Goal: Task Accomplishment & Management: Complete application form

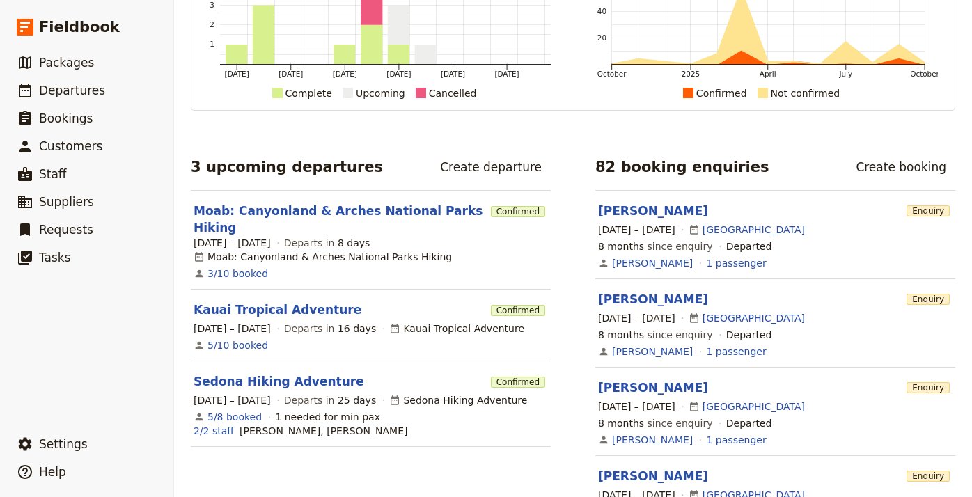
scroll to position [134, 0]
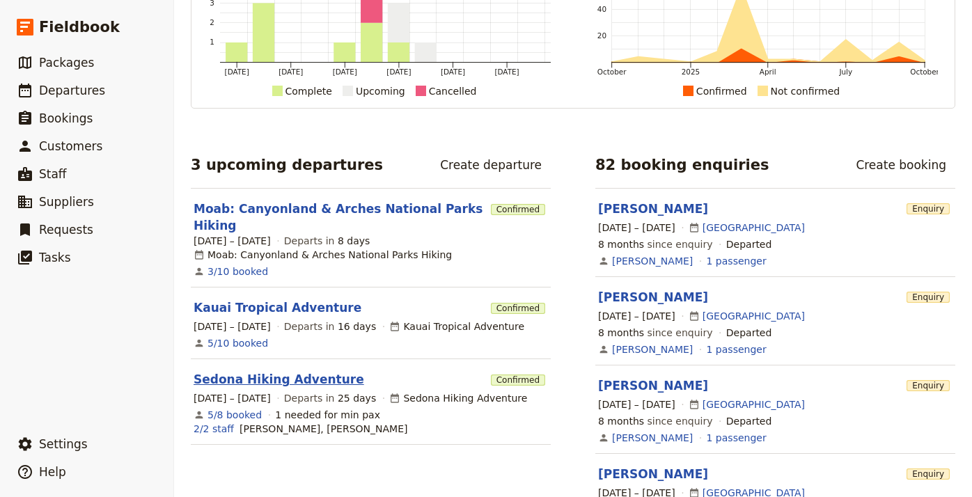
click at [327, 371] on link "Sedona Hiking Adventure" at bounding box center [279, 379] width 171 height 17
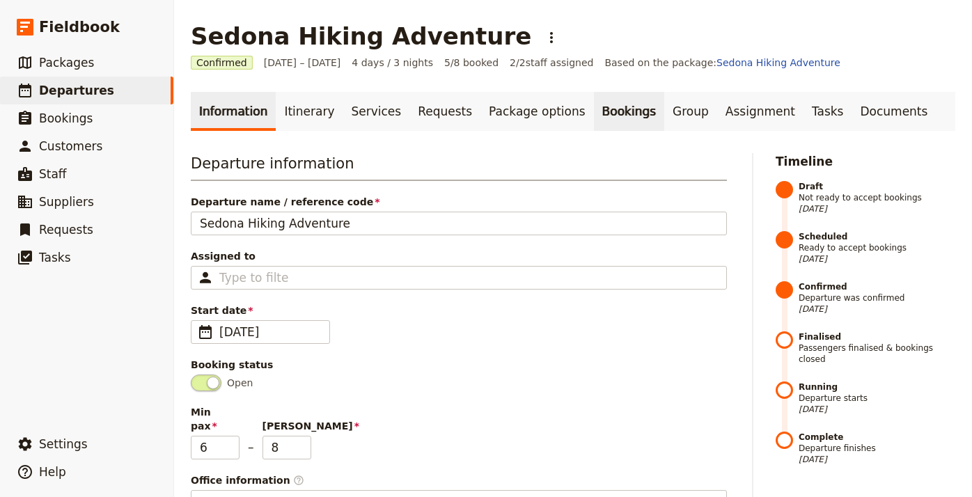
click at [600, 112] on link "Bookings" at bounding box center [629, 111] width 70 height 39
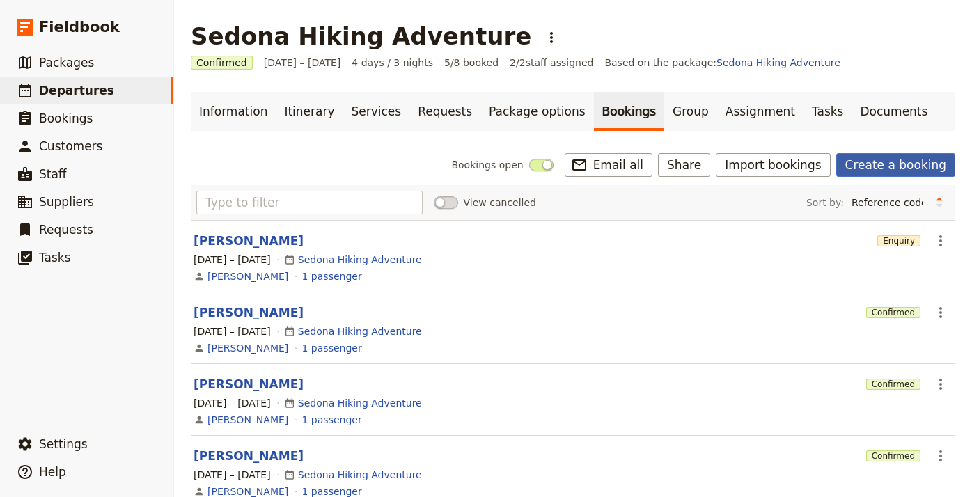
click at [874, 164] on link "Create a booking" at bounding box center [895, 165] width 119 height 24
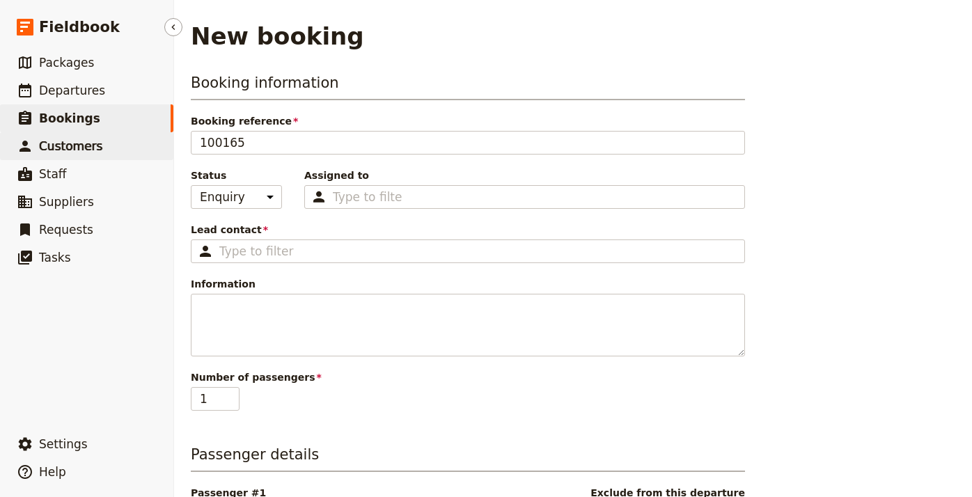
click at [102, 147] on link "​ Customers" at bounding box center [86, 146] width 173 height 28
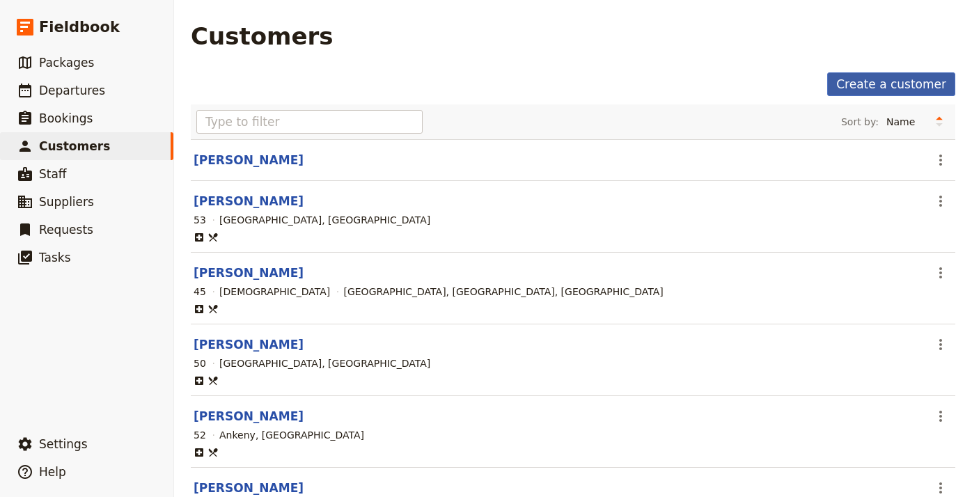
click at [886, 86] on link "Create a customer" at bounding box center [891, 84] width 128 height 24
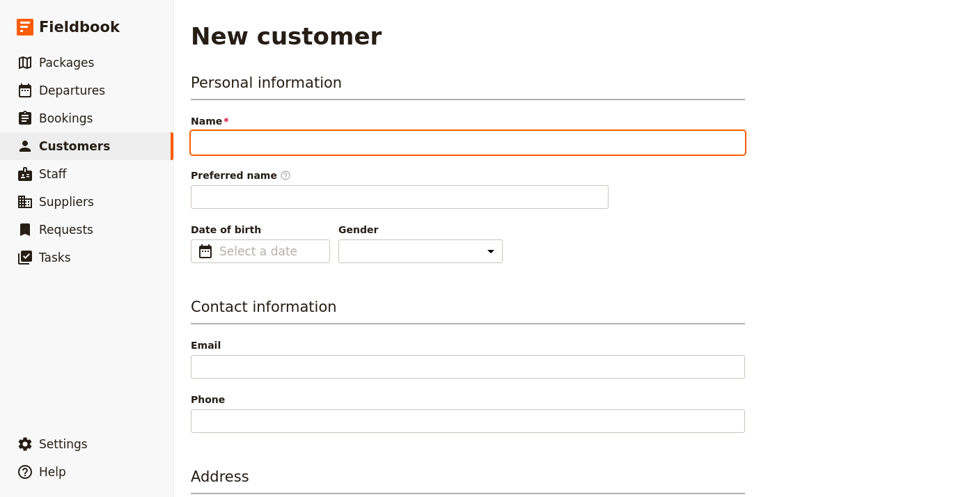
click at [483, 142] on input "Name" at bounding box center [468, 143] width 554 height 24
type input "[PERSON_NAME]"
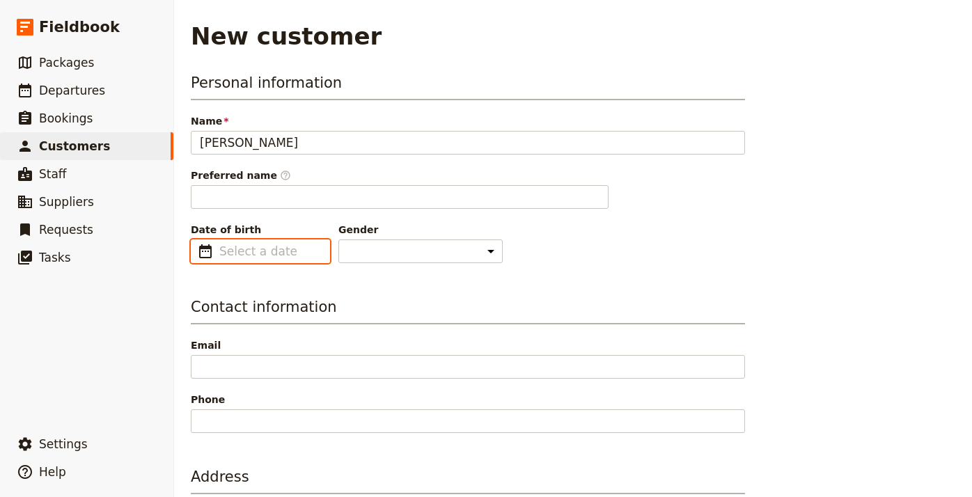
type input "[PERSON_NAME]"
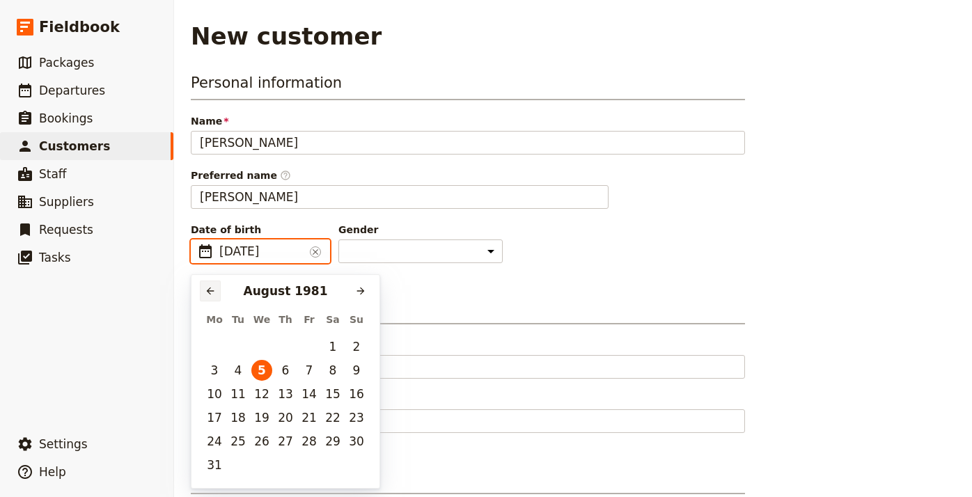
click at [212, 289] on icon "Previous month" at bounding box center [210, 290] width 11 height 11
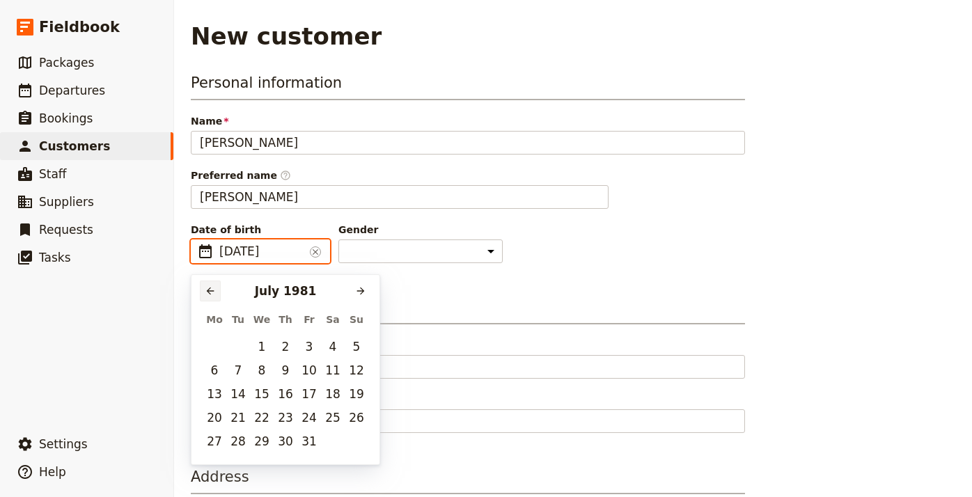
click at [212, 289] on icon "Previous month" at bounding box center [210, 290] width 11 height 11
click at [316, 370] on button "8" at bounding box center [309, 370] width 21 height 21
type input "[DATE]"
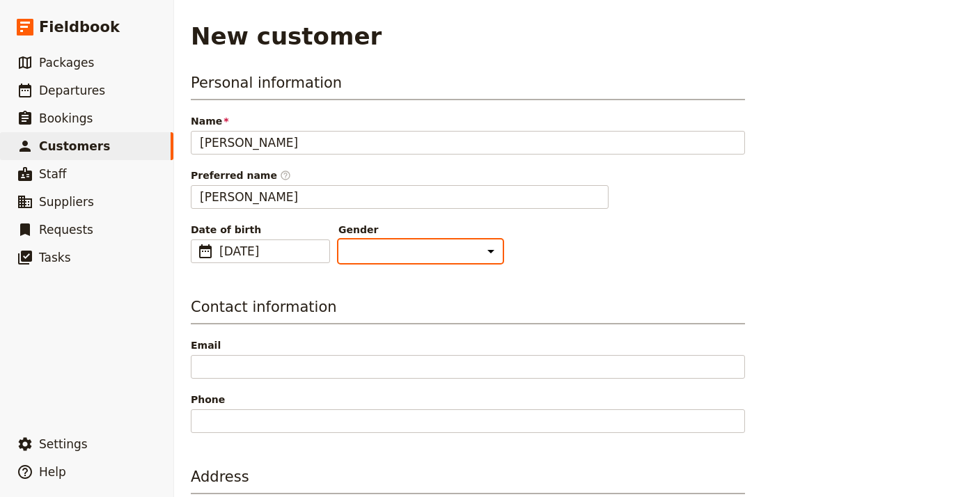
select select "[DEMOGRAPHIC_DATA]"
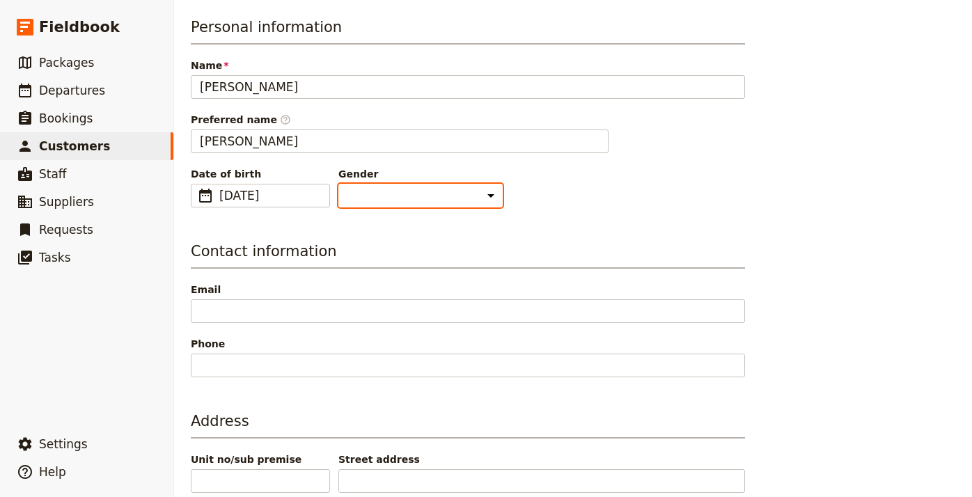
scroll to position [56, 0]
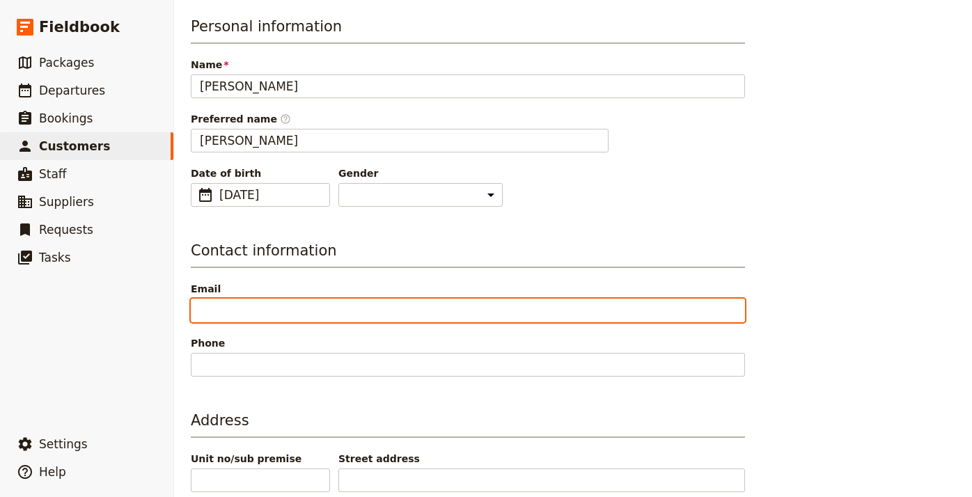
paste input "[PERSON_NAME][EMAIL_ADDRESS][DOMAIN_NAME]"
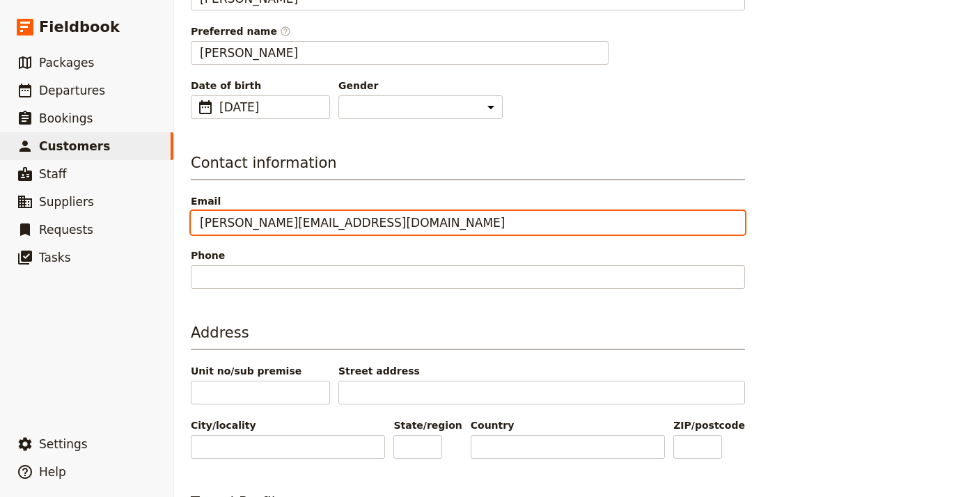
scroll to position [146, 0]
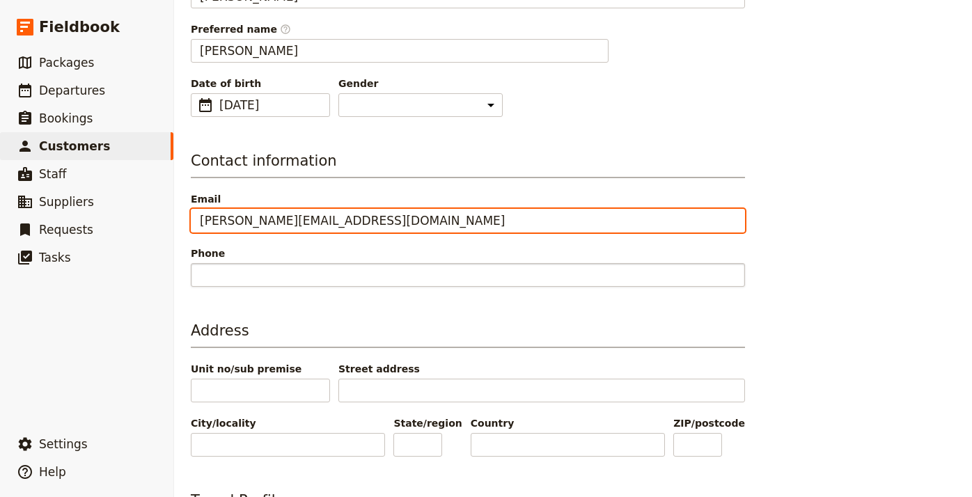
type input "[PERSON_NAME][EMAIL_ADDRESS][DOMAIN_NAME]"
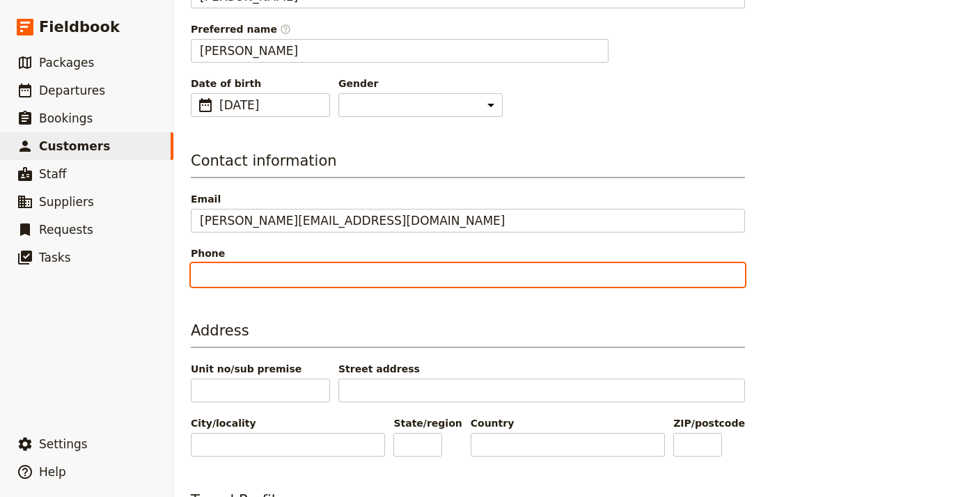
paste input "6468950344"
click at [201, 272] on input "6468950344" at bounding box center [468, 275] width 554 height 24
click at [256, 274] on input "[PHONE_NUMBER]" at bounding box center [468, 275] width 554 height 24
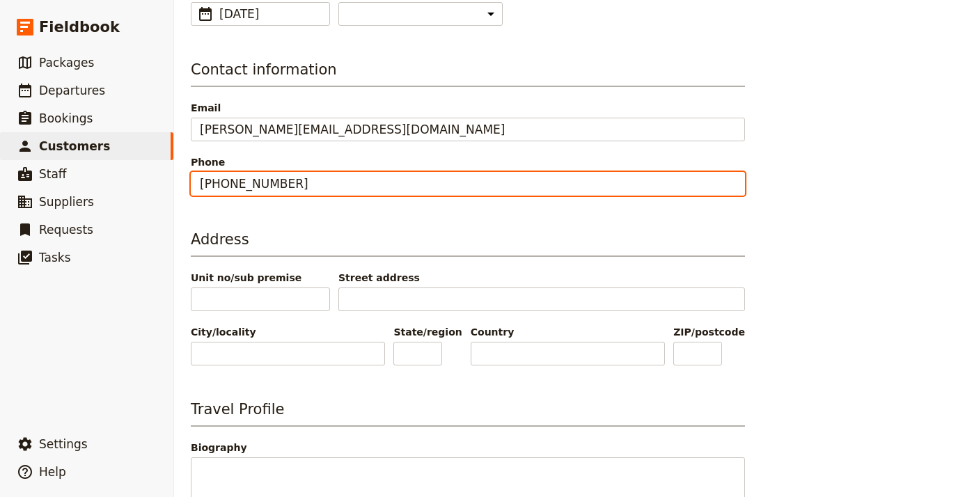
scroll to position [242, 0]
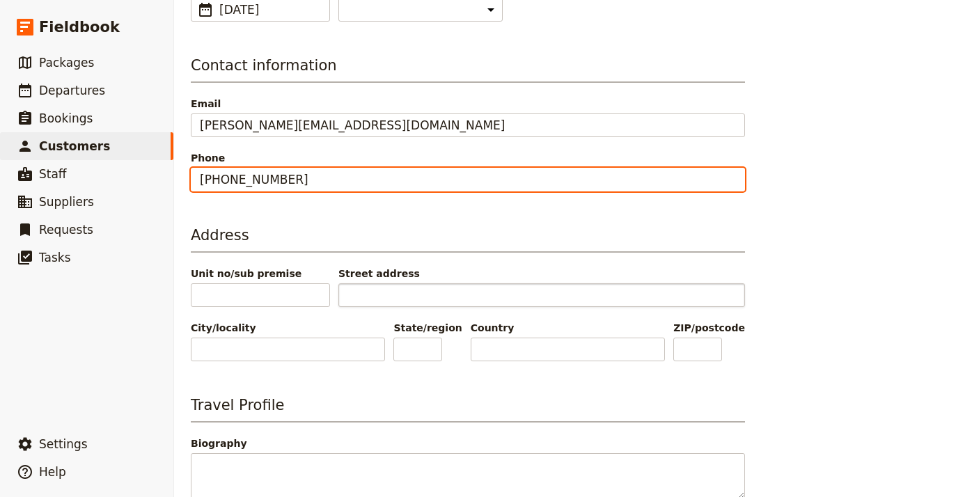
type input "[PHONE_NUMBER]"
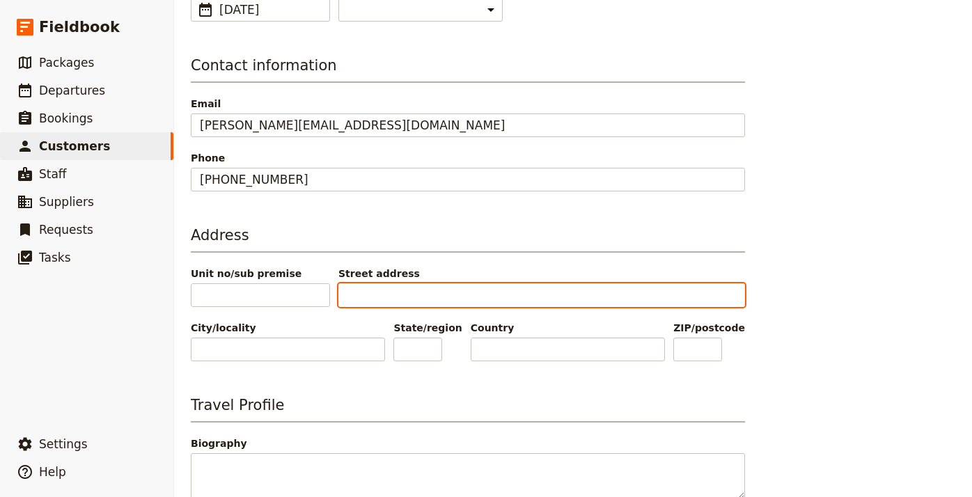
paste input "[STREET_ADDRESS]"
type input "[STREET_ADDRESS]"
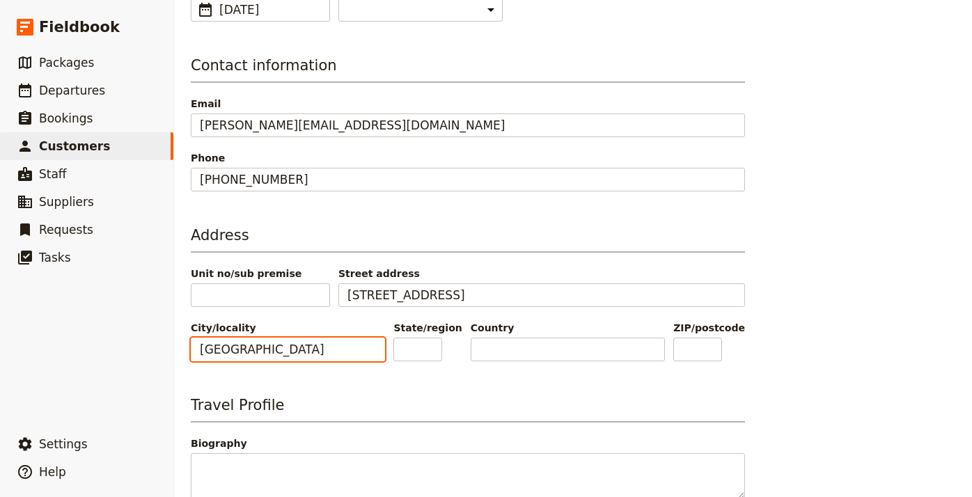
type input "[GEOGRAPHIC_DATA]"
type input "NY"
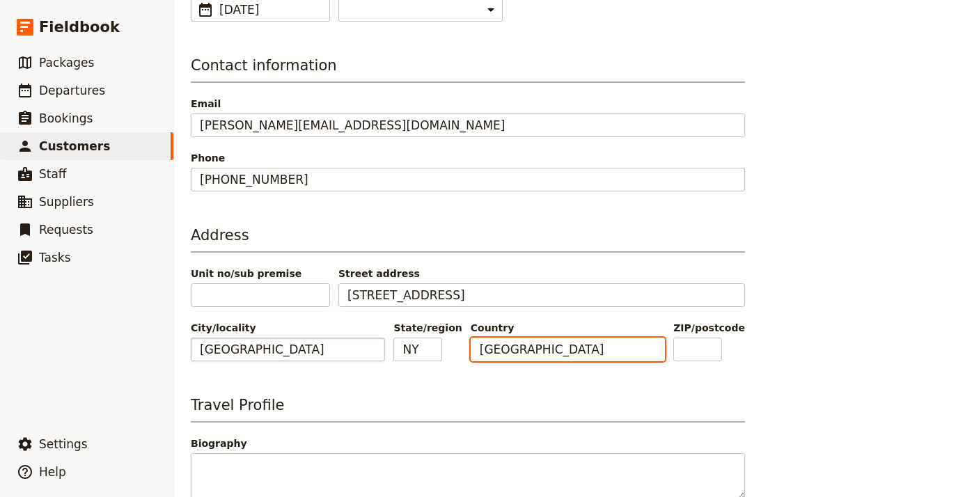
type input "[GEOGRAPHIC_DATA]"
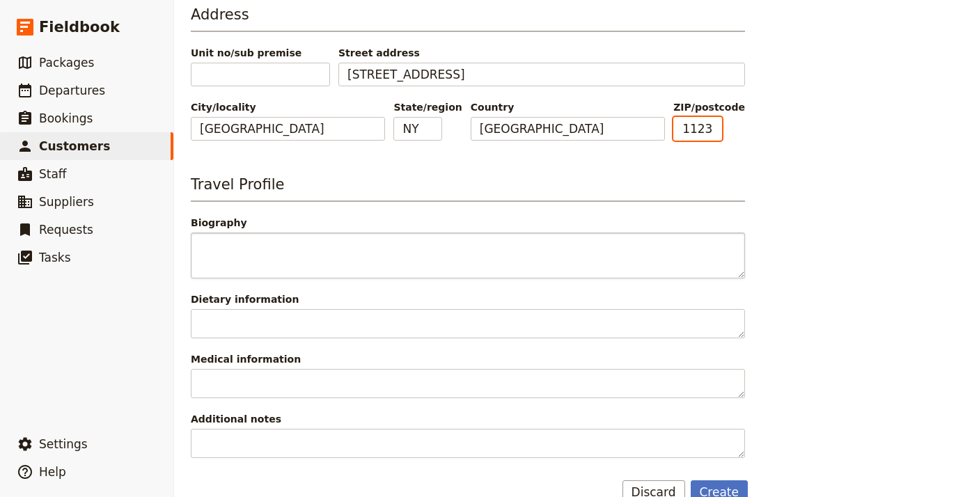
scroll to position [470, 0]
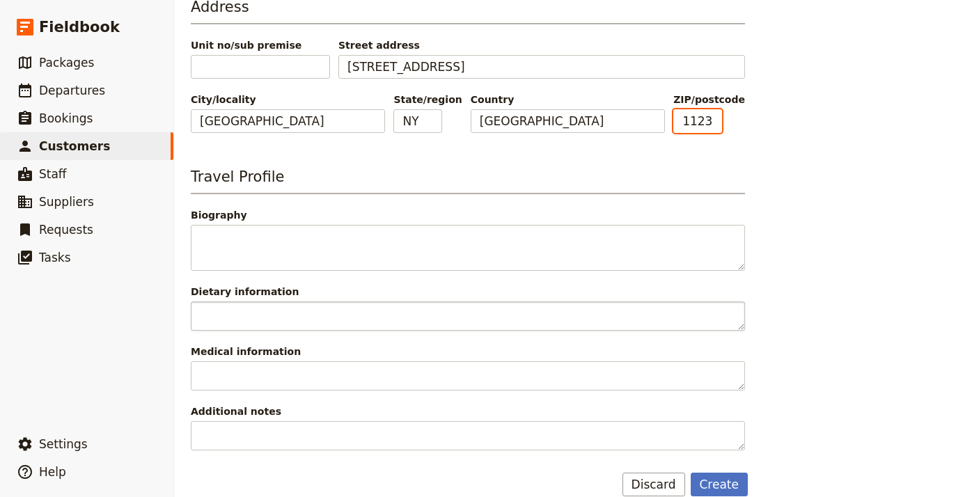
type input "11238"
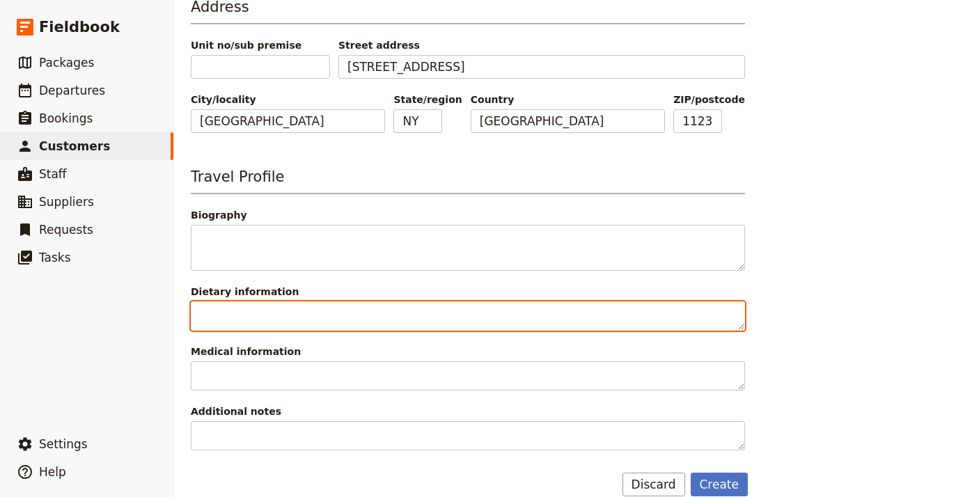
click at [411, 309] on textarea "Dietary information" at bounding box center [468, 315] width 554 height 29
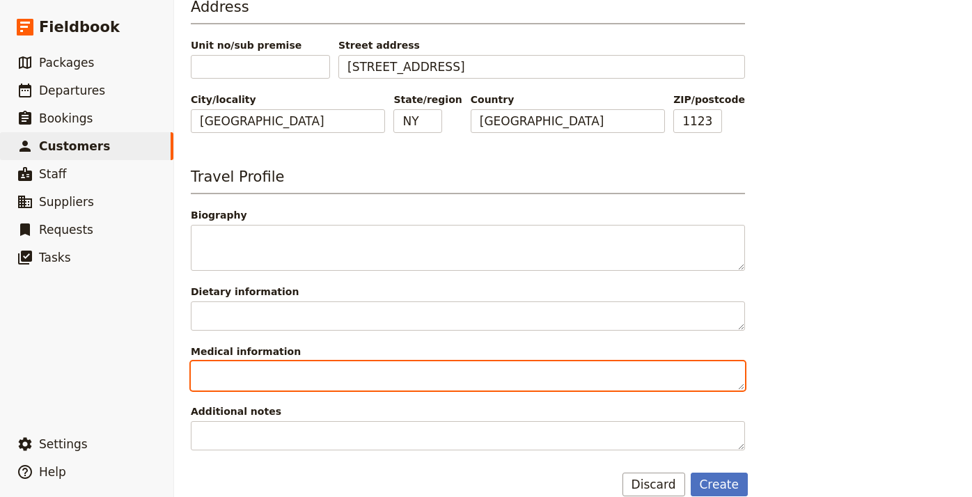
click at [399, 375] on textarea "Medical information" at bounding box center [468, 375] width 554 height 29
paste textarea "I have am managing my blood sugar (not diabetic) so just need to eat every 4 ho…"
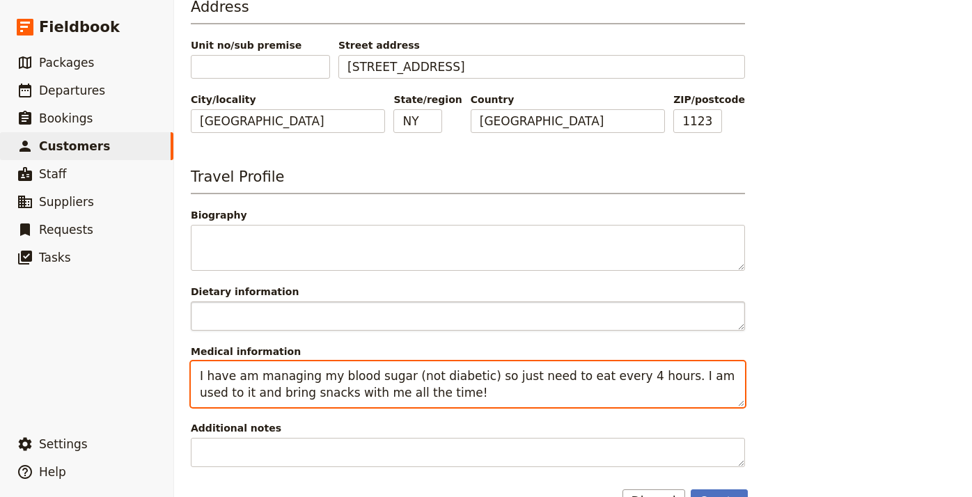
type textarea "I have am managing my blood sugar (not diabetic) so just need to eat every 4 ho…"
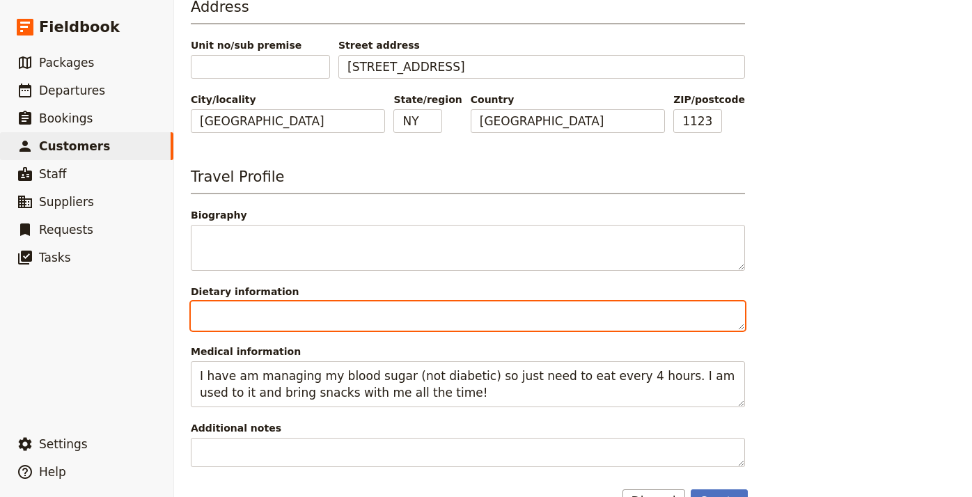
click at [311, 311] on textarea "Dietary information" at bounding box center [468, 315] width 554 height 29
paste textarea "I am veggie forward and protein forward. (So if eating veggie, I'll just need t…"
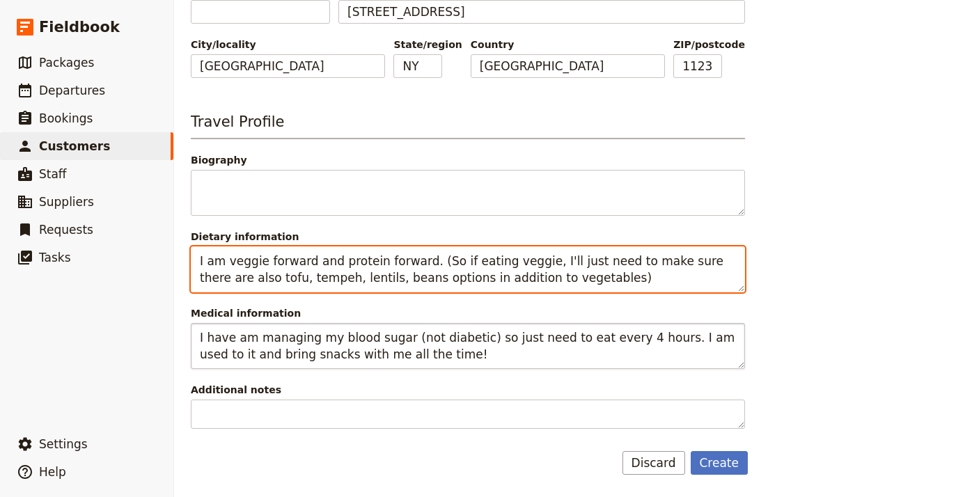
scroll to position [525, 0]
type textarea "I am veggie forward and protein forward. (So if eating veggie, I'll just need t…"
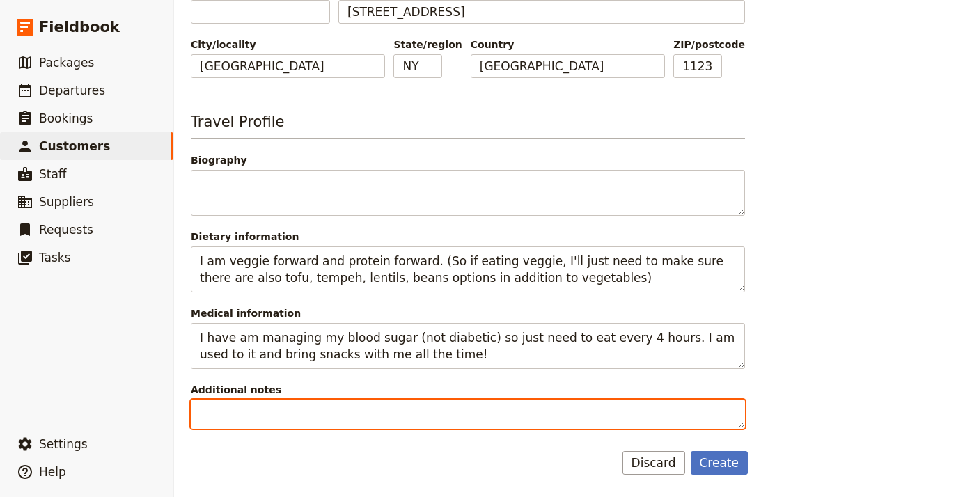
click at [338, 417] on textarea "Additional notes" at bounding box center [468, 414] width 554 height 29
paste textarea "I lost my job recently. I don't drink alcohol."
type textarea "I lost my job recently. I don't drink alcohol."
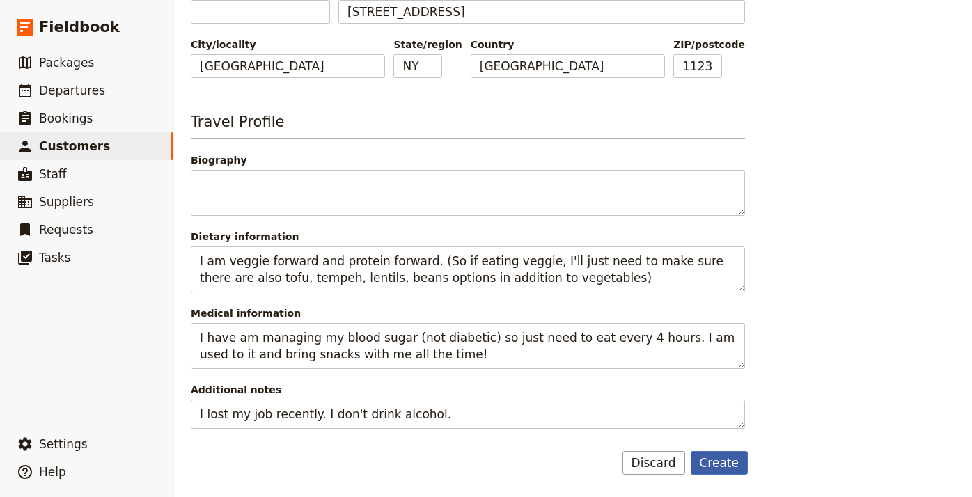
click at [720, 466] on button "Create" at bounding box center [720, 463] width 58 height 24
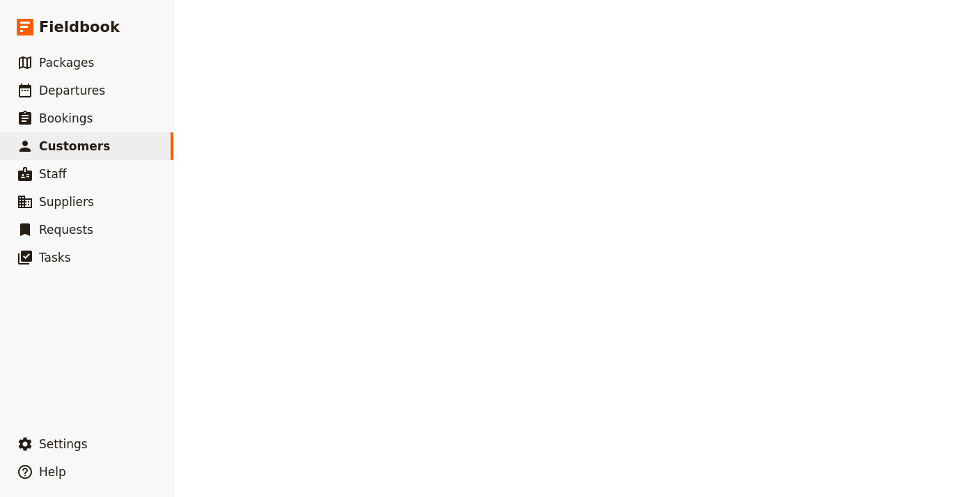
select select "[DEMOGRAPHIC_DATA]"
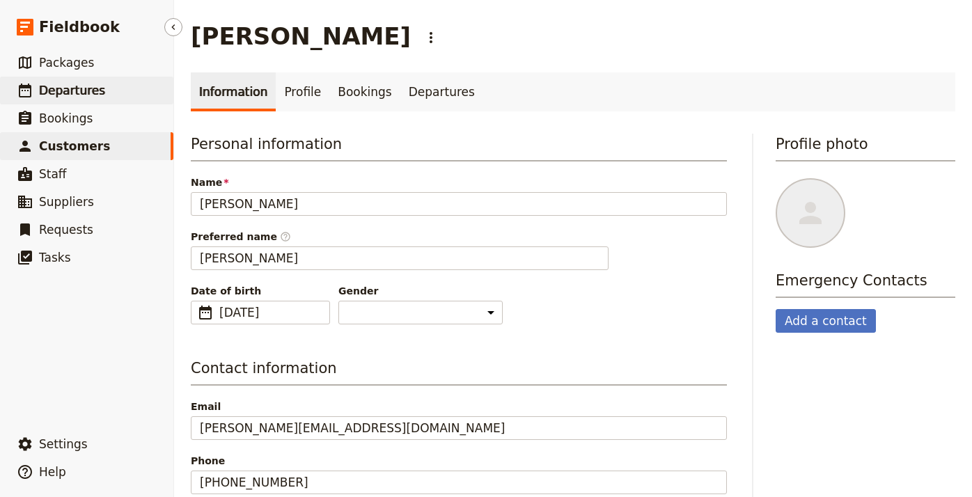
click at [91, 84] on span "Departures" at bounding box center [72, 91] width 66 height 14
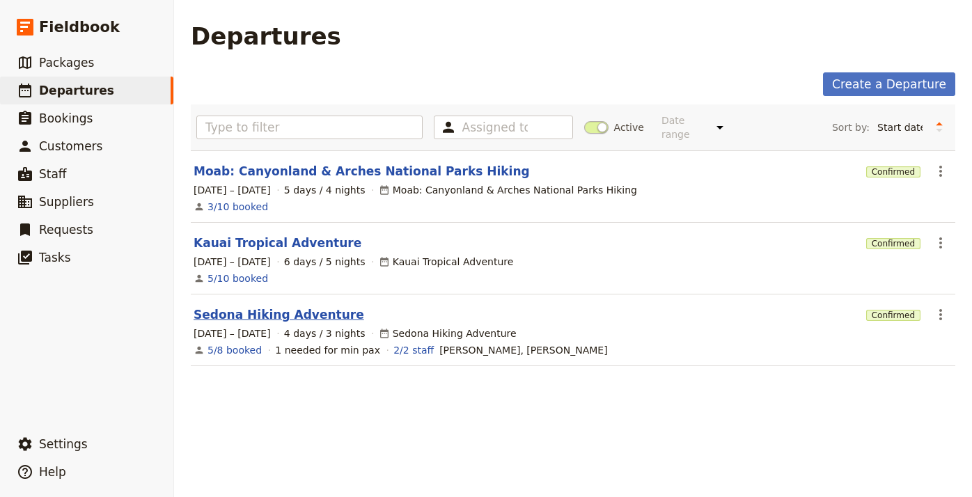
click at [276, 306] on link "Sedona Hiking Adventure" at bounding box center [279, 314] width 171 height 17
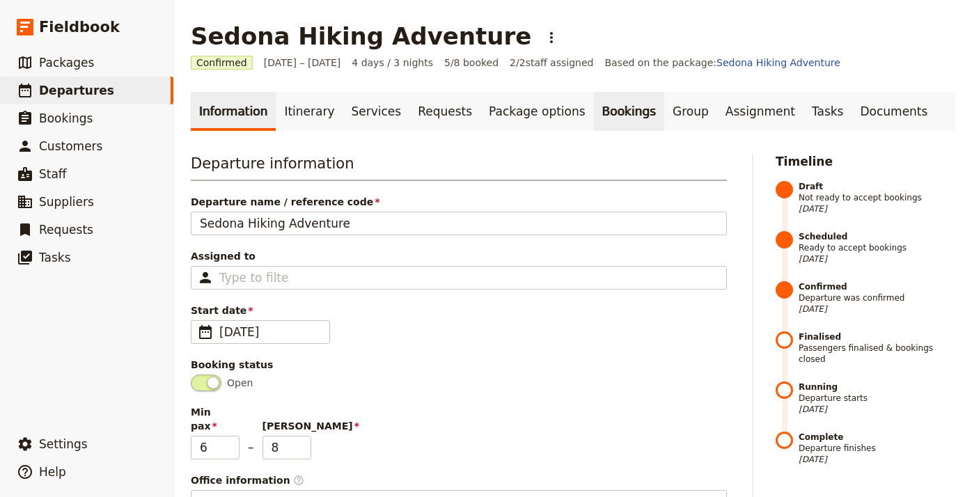
click at [611, 111] on link "Bookings" at bounding box center [629, 111] width 70 height 39
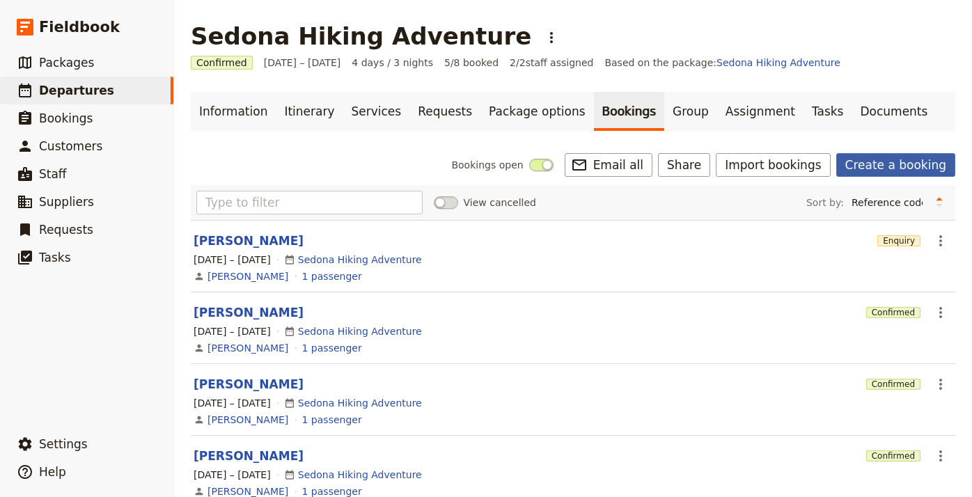
click at [885, 168] on link "Create a booking" at bounding box center [895, 165] width 119 height 24
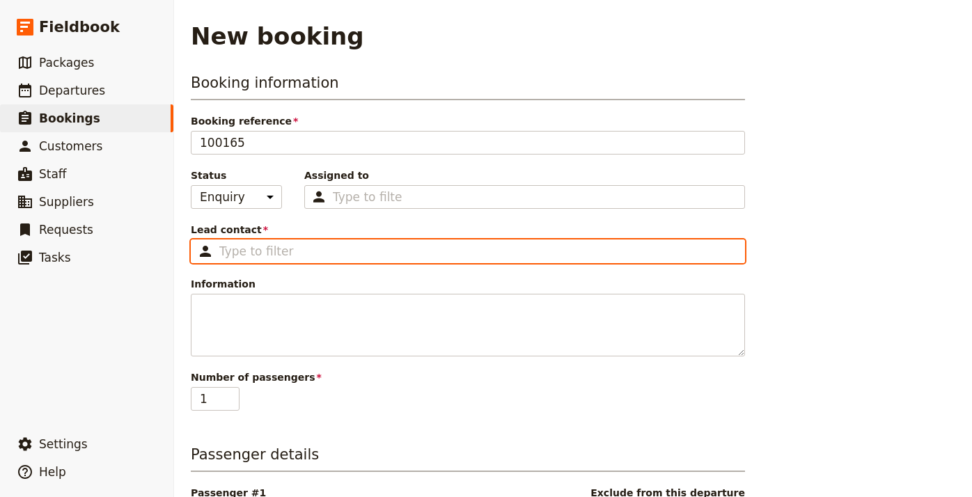
click at [301, 257] on input "Lead contact ​" at bounding box center [477, 251] width 517 height 17
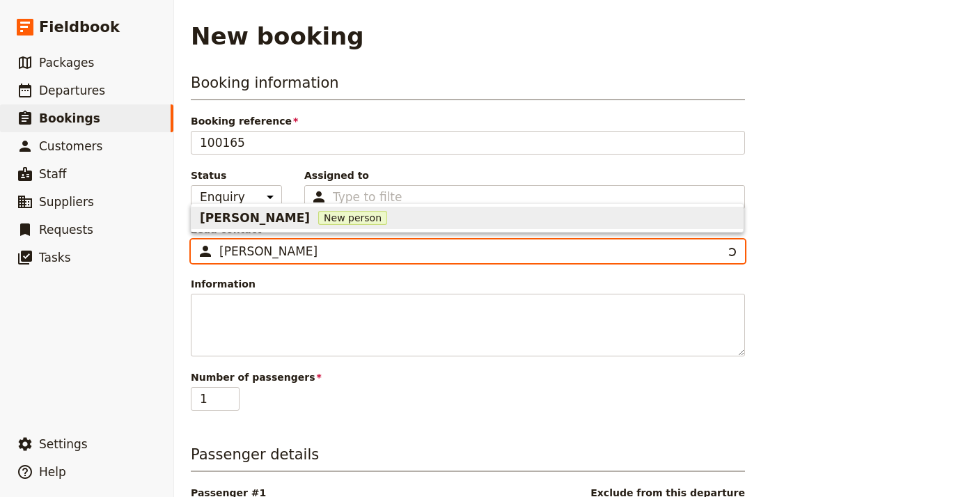
type input "[PERSON_NAME]"
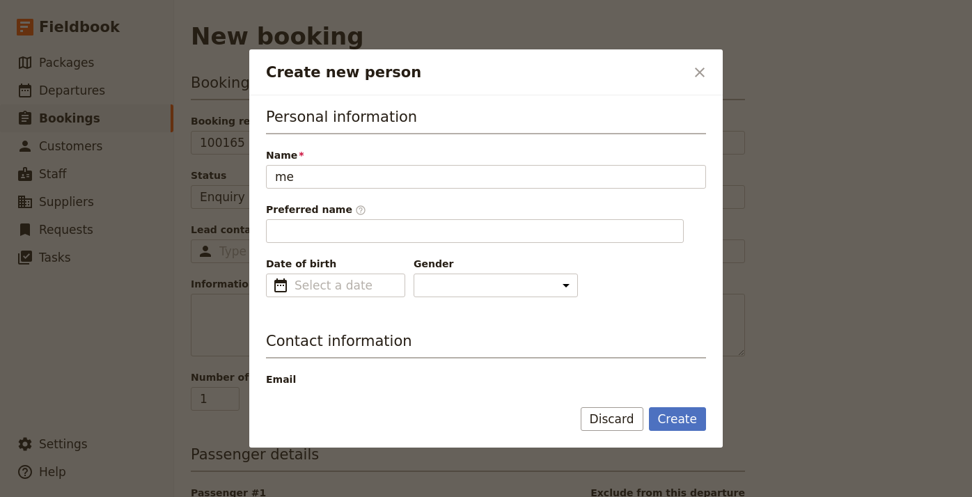
type input "m"
click at [698, 76] on icon "Close dialog" at bounding box center [699, 72] width 17 height 17
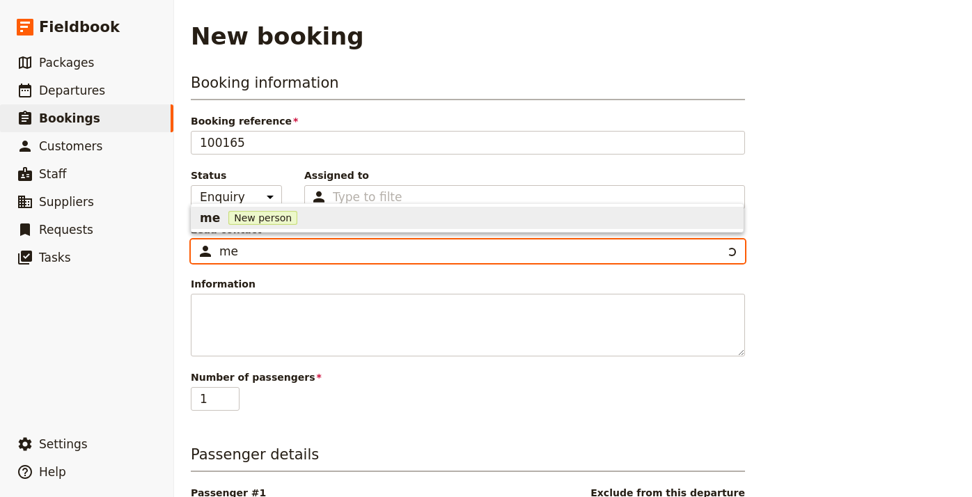
type input "m"
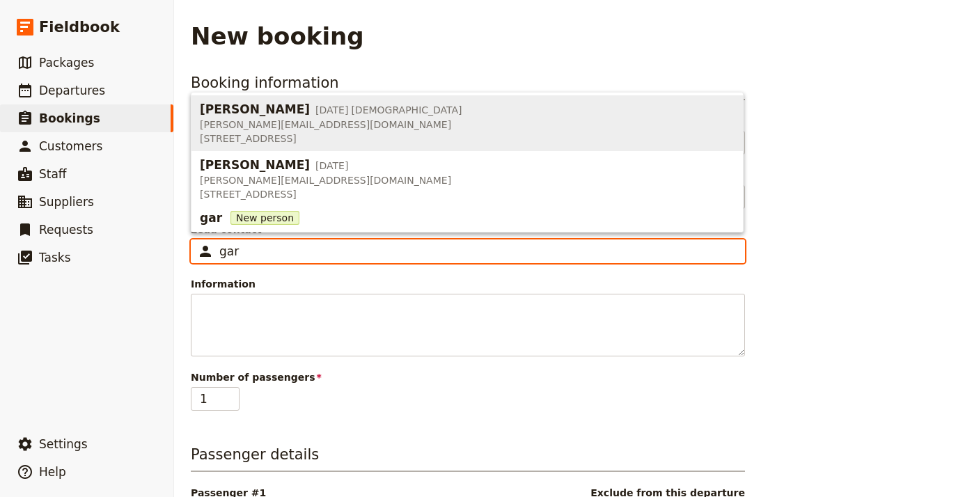
click at [391, 111] on div "[PERSON_NAME] [DATE] [DEMOGRAPHIC_DATA]" at bounding box center [331, 109] width 262 height 17
type input "[PERSON_NAME]"
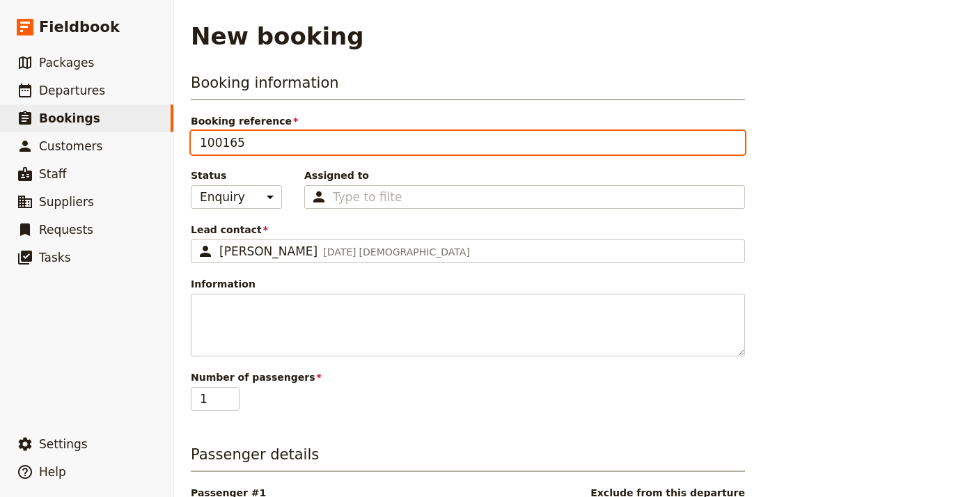
click at [348, 150] on input "100165" at bounding box center [468, 143] width 554 height 24
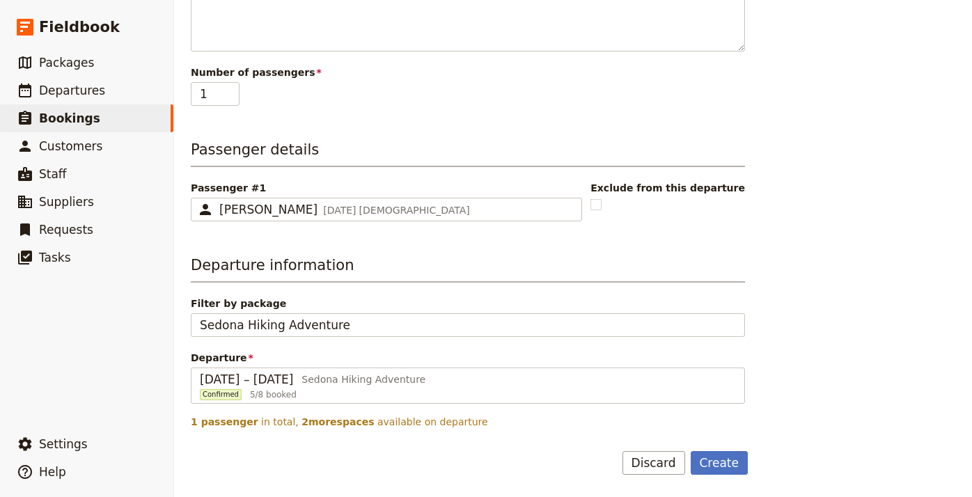
scroll to position [305, 0]
type input "[PERSON_NAME]"
click at [729, 462] on button "Create" at bounding box center [720, 463] width 58 height 24
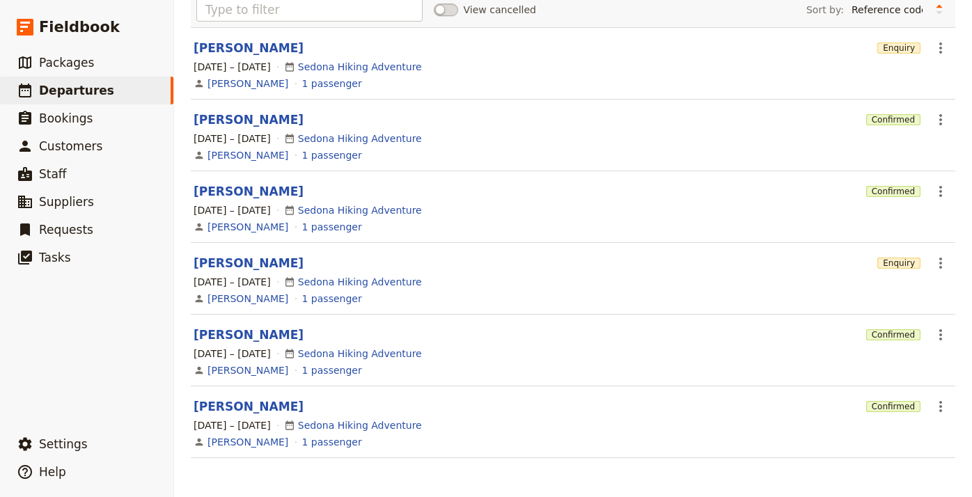
scroll to position [193, 0]
click at [940, 263] on icon "Actions" at bounding box center [940, 263] width 3 height 11
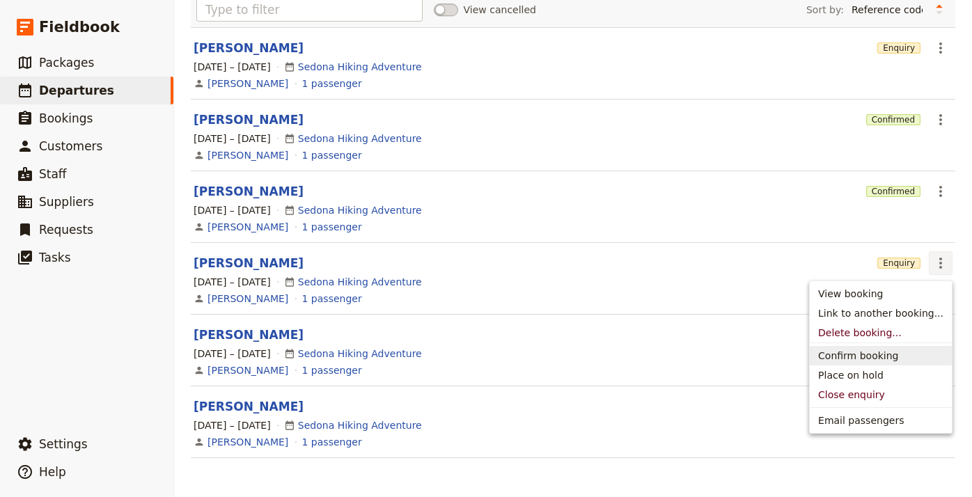
click at [911, 353] on span "Confirm booking" at bounding box center [880, 356] width 125 height 14
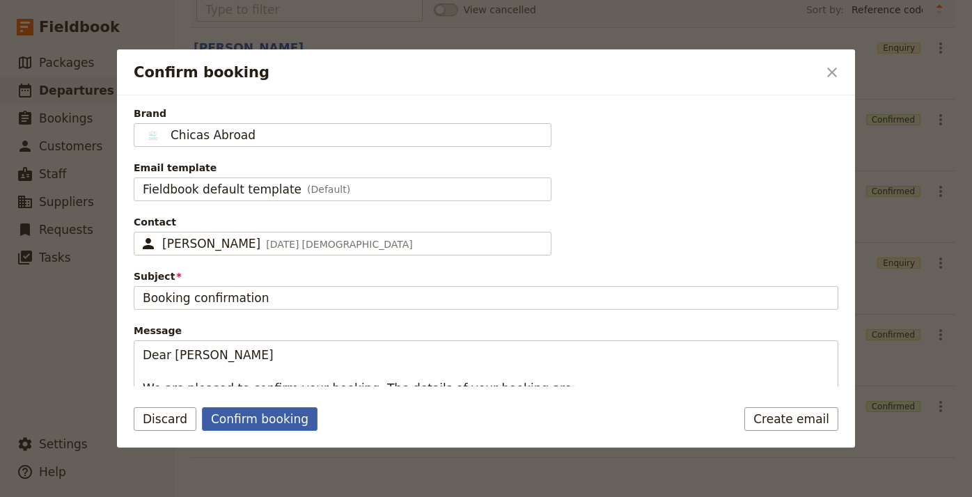
click at [279, 417] on button "Confirm booking" at bounding box center [260, 419] width 116 height 24
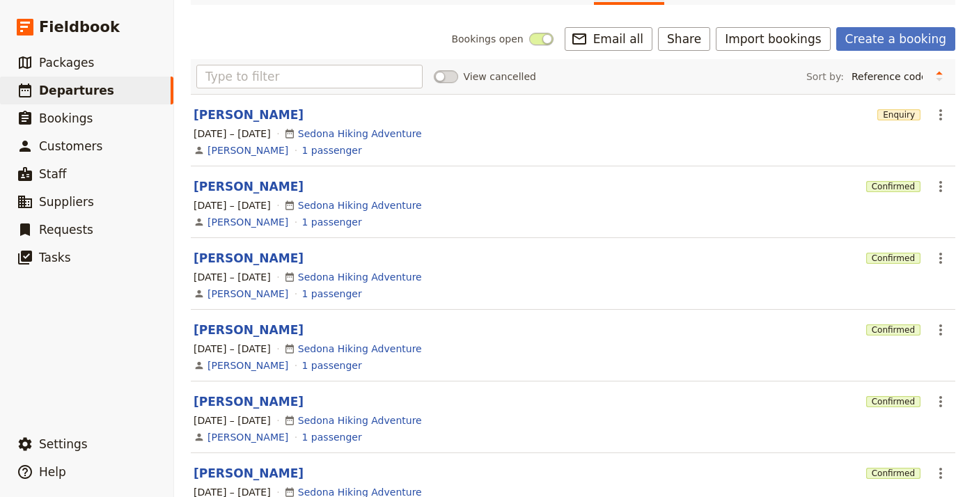
scroll to position [123, 0]
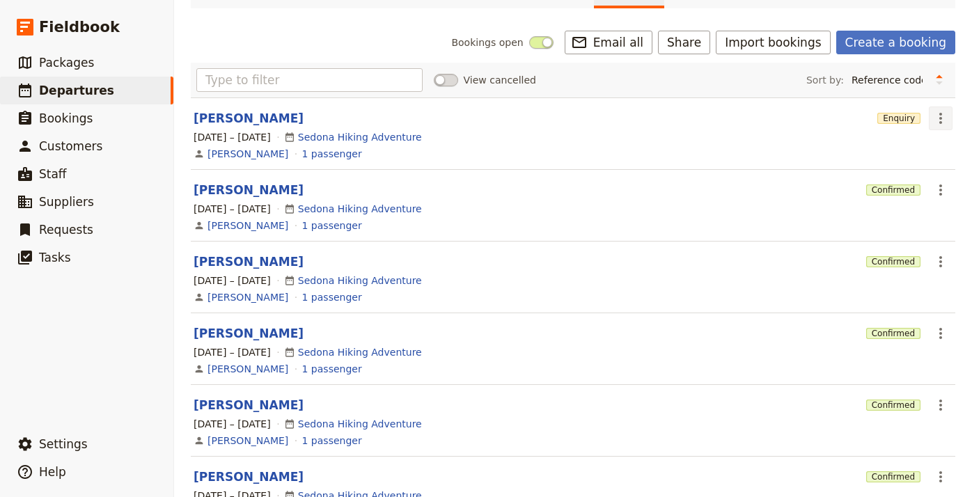
click at [936, 117] on icon "Actions" at bounding box center [940, 118] width 17 height 17
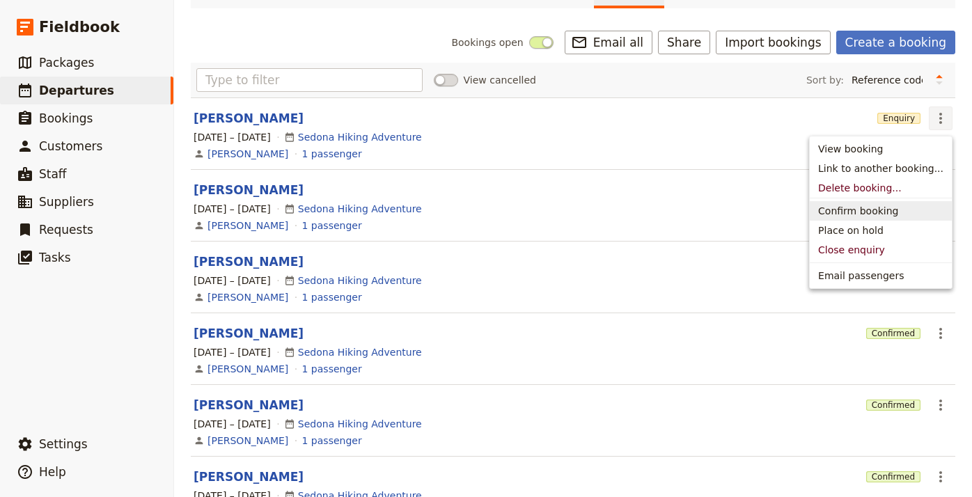
click at [878, 209] on span "Confirm booking" at bounding box center [858, 211] width 80 height 14
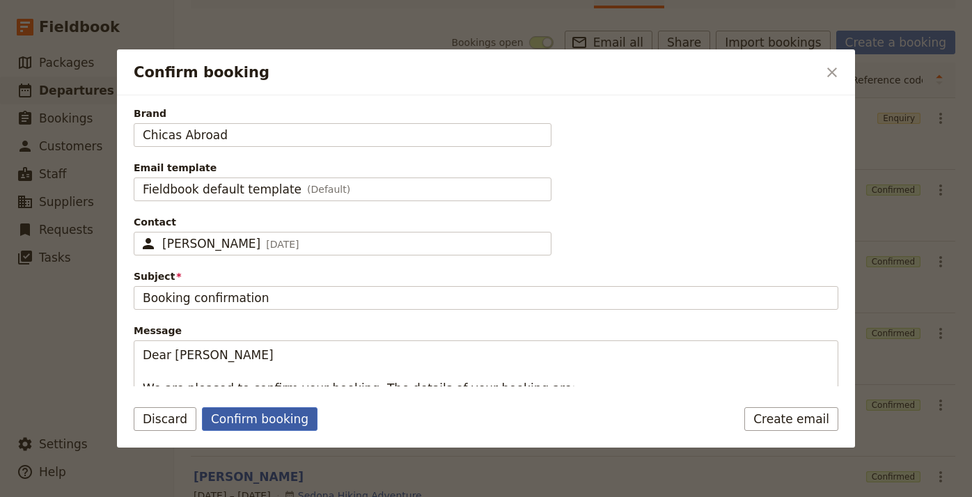
click at [272, 425] on button "Confirm booking" at bounding box center [260, 419] width 116 height 24
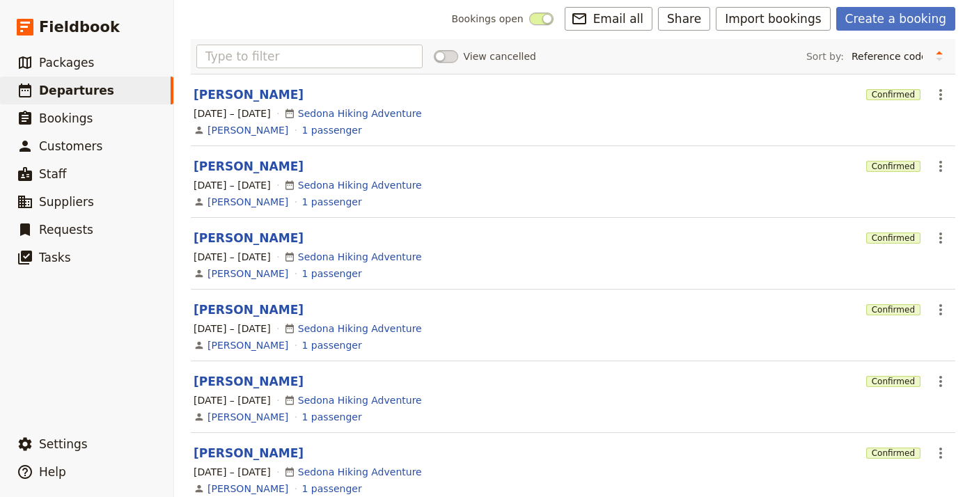
scroll to position [151, 0]
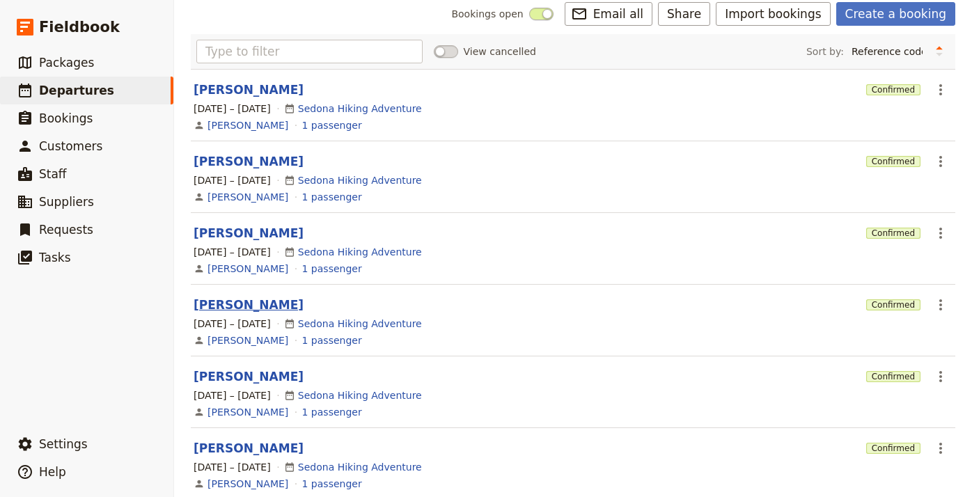
click at [256, 307] on button "[PERSON_NAME]" at bounding box center [249, 305] width 110 height 17
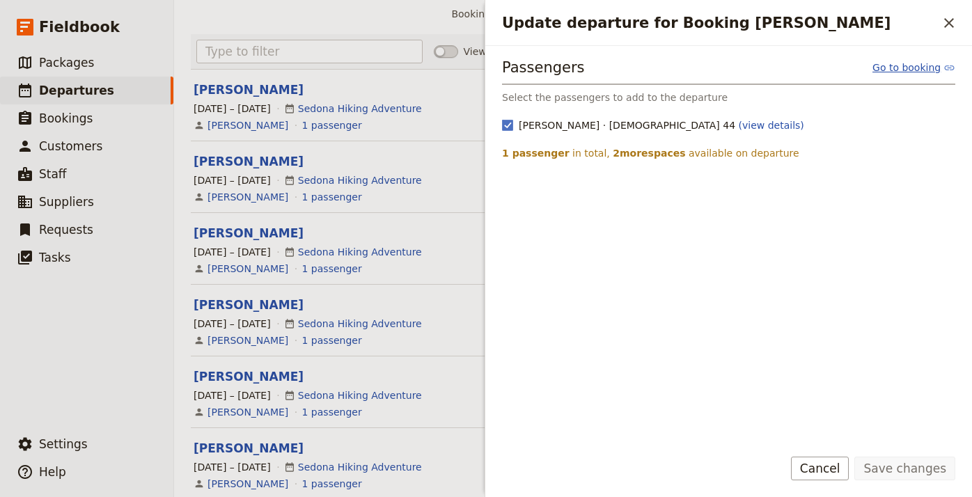
click at [923, 65] on link "Go to booking" at bounding box center [913, 68] width 83 height 14
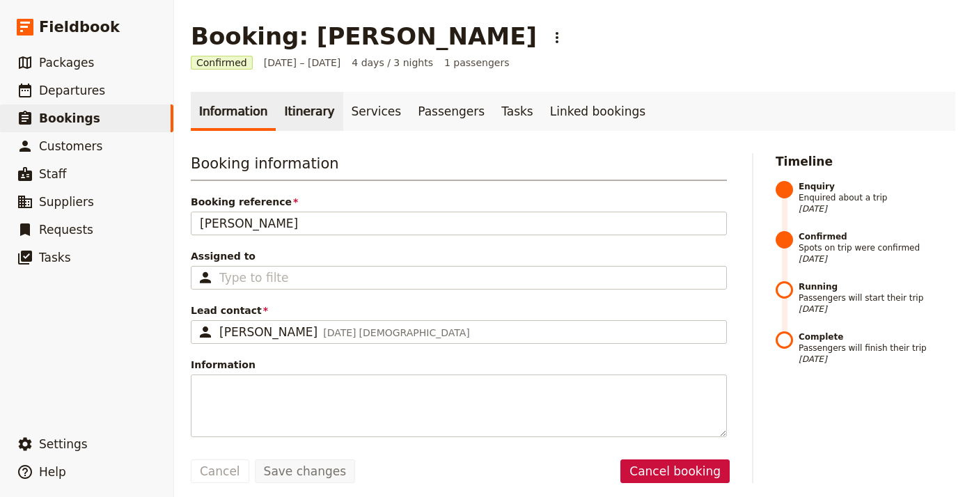
click at [317, 115] on link "Itinerary" at bounding box center [309, 111] width 67 height 39
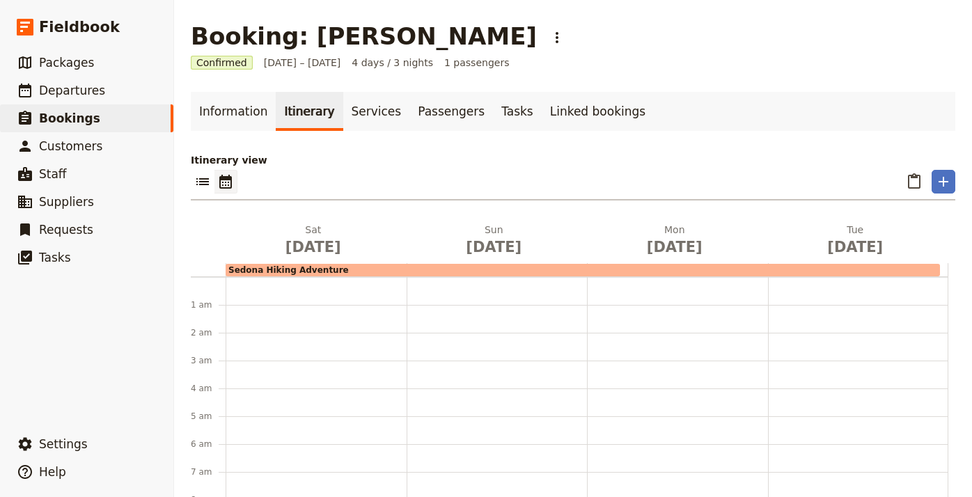
scroll to position [181, 0]
click at [352, 111] on link "Services" at bounding box center [376, 111] width 67 height 39
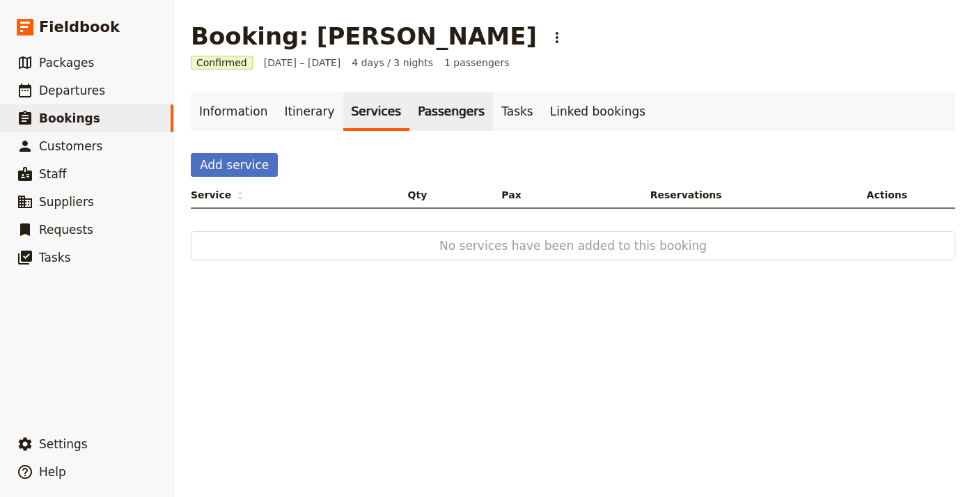
click at [416, 104] on link "Passengers" at bounding box center [451, 111] width 84 height 39
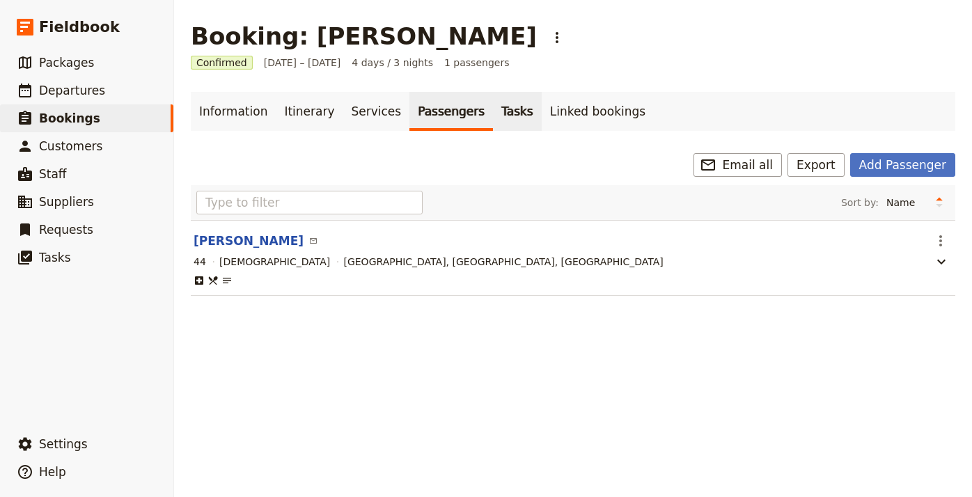
click at [493, 111] on link "Tasks" at bounding box center [517, 111] width 49 height 39
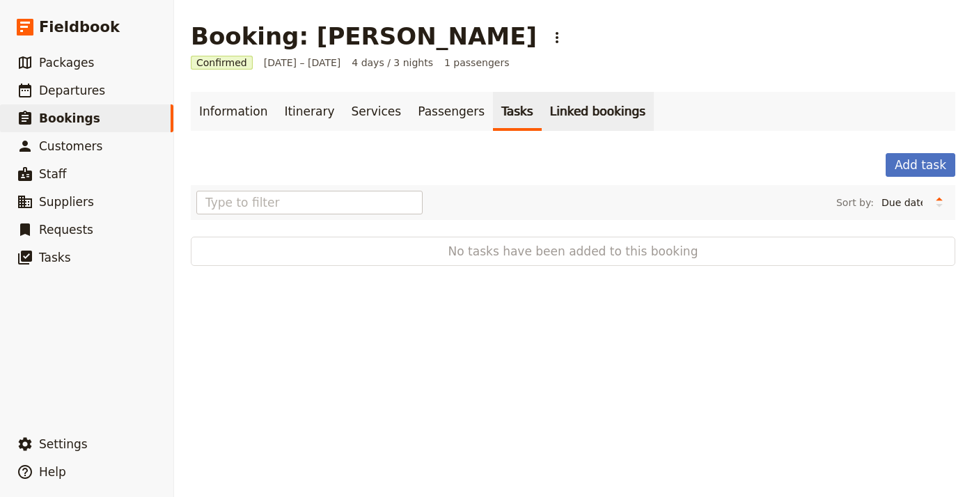
click at [542, 107] on link "Linked bookings" at bounding box center [598, 111] width 112 height 39
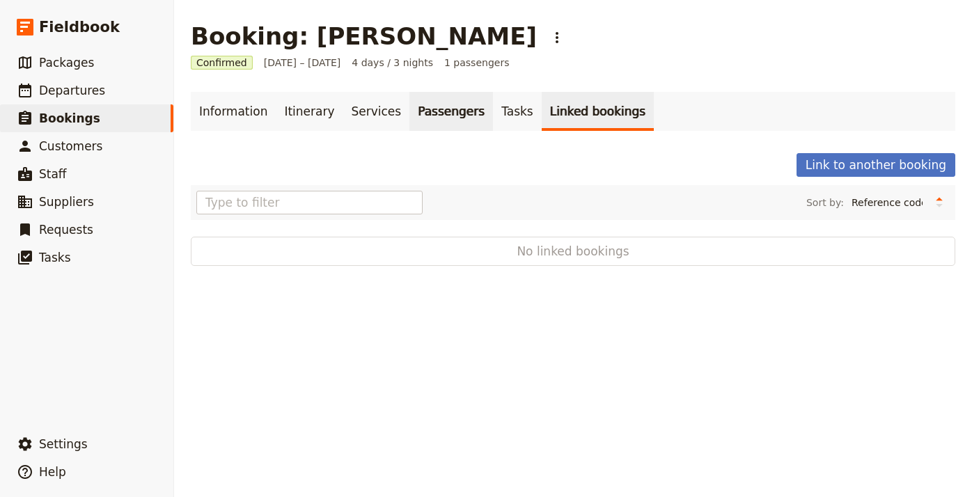
click at [420, 111] on link "Passengers" at bounding box center [451, 111] width 84 height 39
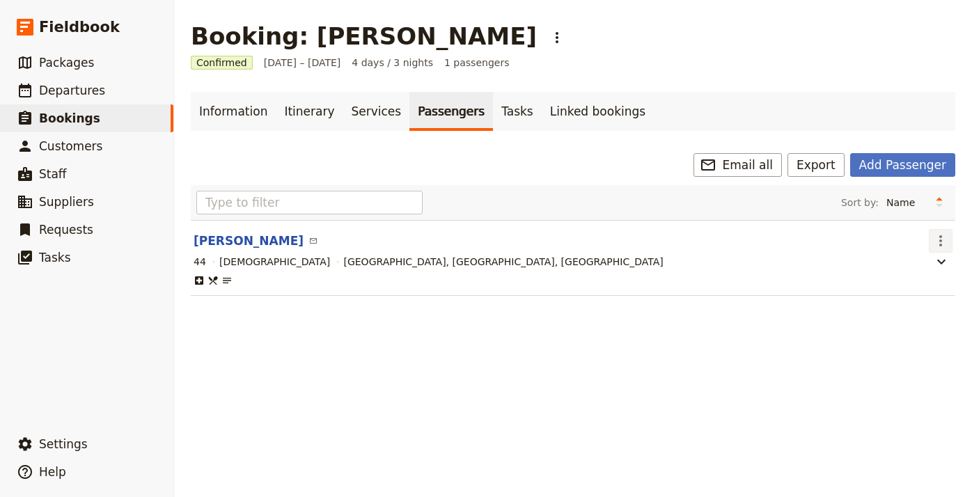
click at [938, 236] on icon "Actions" at bounding box center [940, 241] width 17 height 17
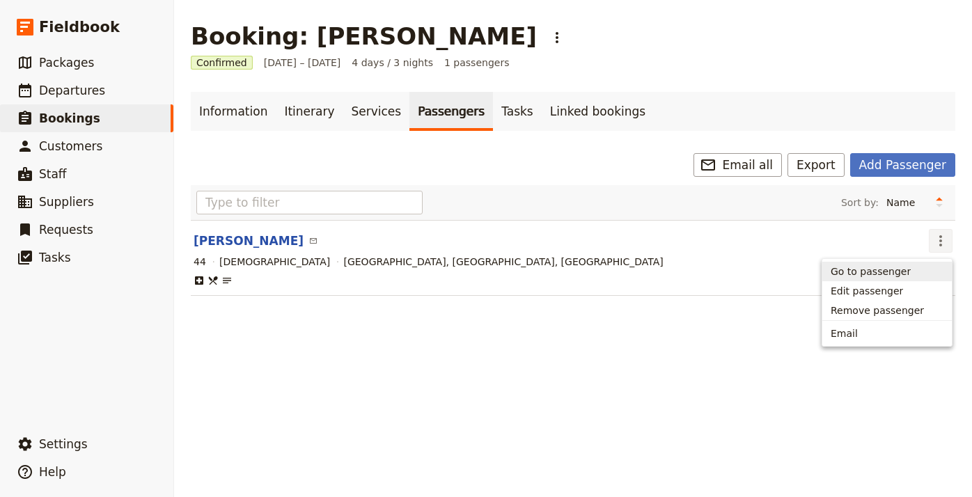
click at [901, 276] on span "Go to passenger" at bounding box center [871, 272] width 80 height 14
select select "[DEMOGRAPHIC_DATA]"
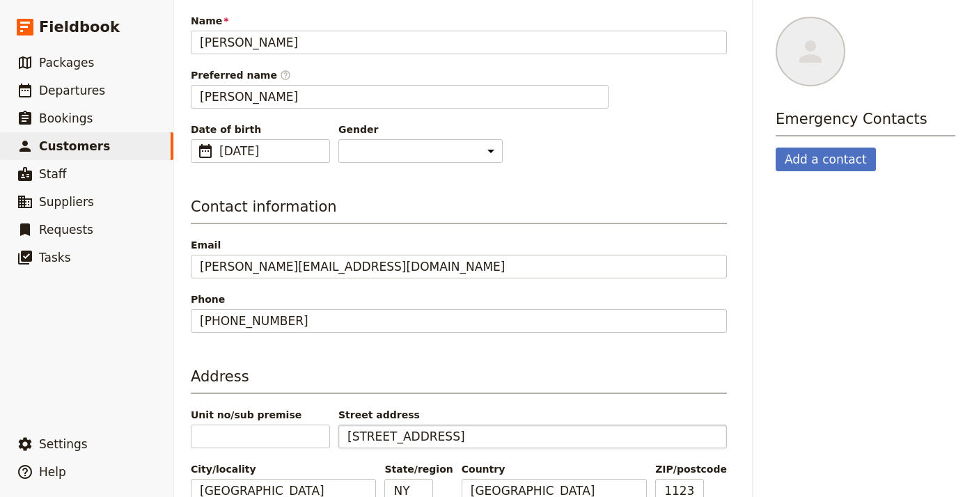
scroll to position [160, 0]
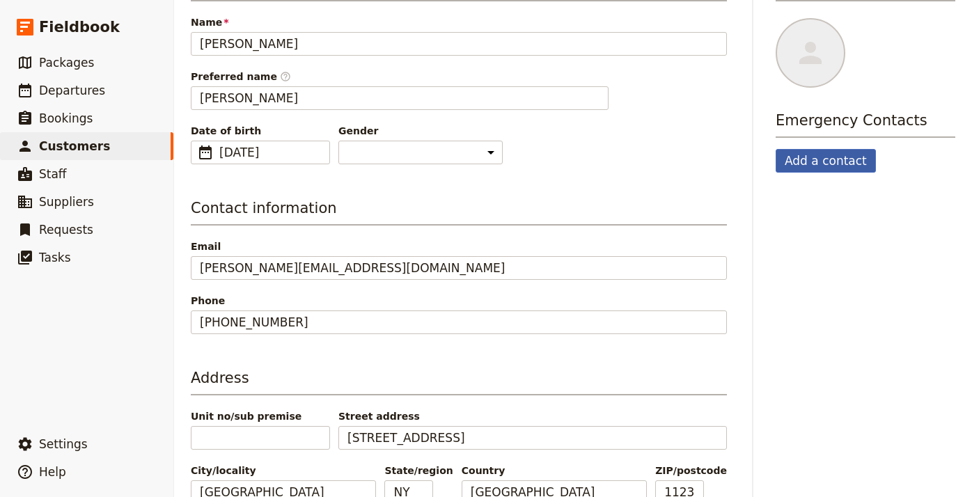
click at [842, 164] on button "Add a contact" at bounding box center [826, 161] width 100 height 24
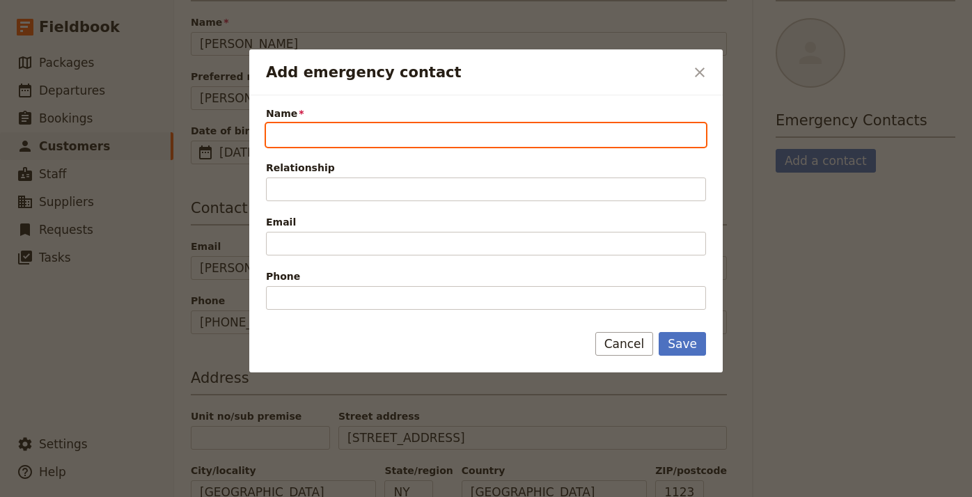
paste input "[PERSON_NAME]"
type input "[PERSON_NAME]"
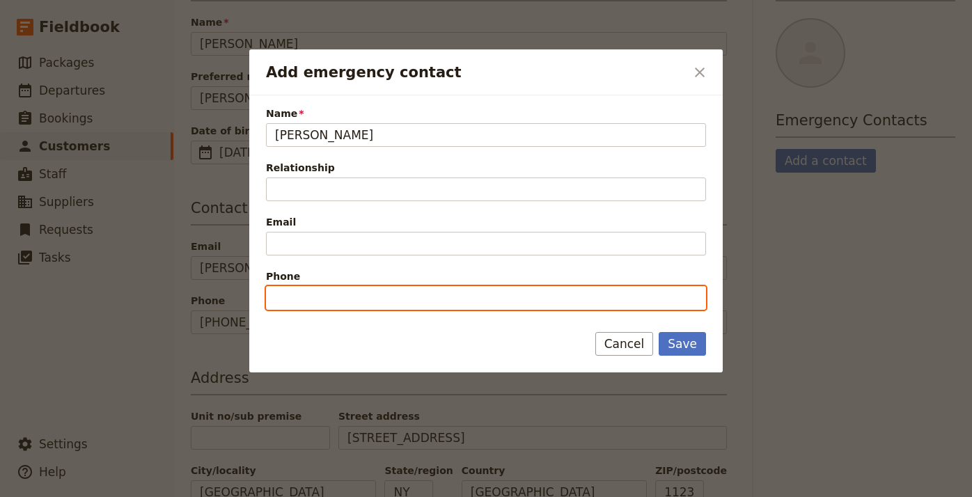
paste input "9176217167"
click at [277, 294] on input "9176217167" at bounding box center [486, 298] width 440 height 24
click at [325, 297] on input "[PHONE_NUMBER]" at bounding box center [486, 298] width 440 height 24
type input "[PHONE_NUMBER]"
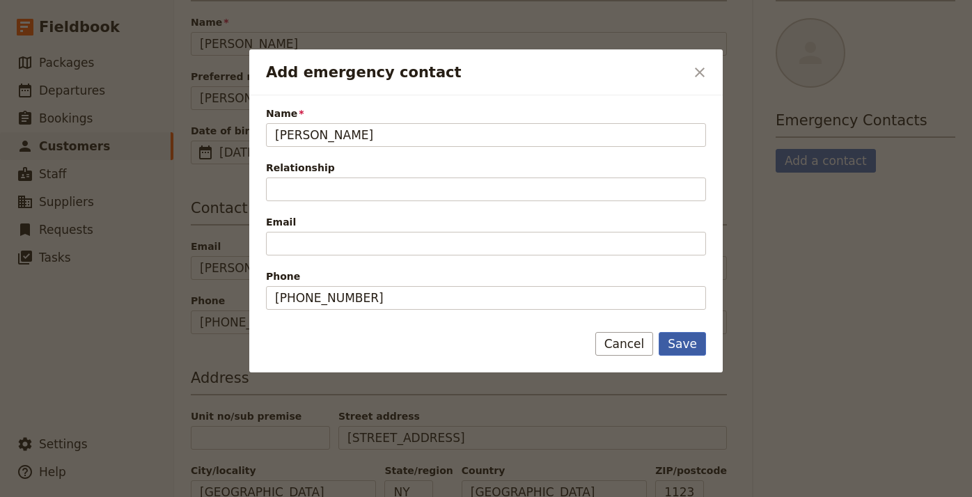
click at [686, 348] on button "Save" at bounding box center [682, 344] width 47 height 24
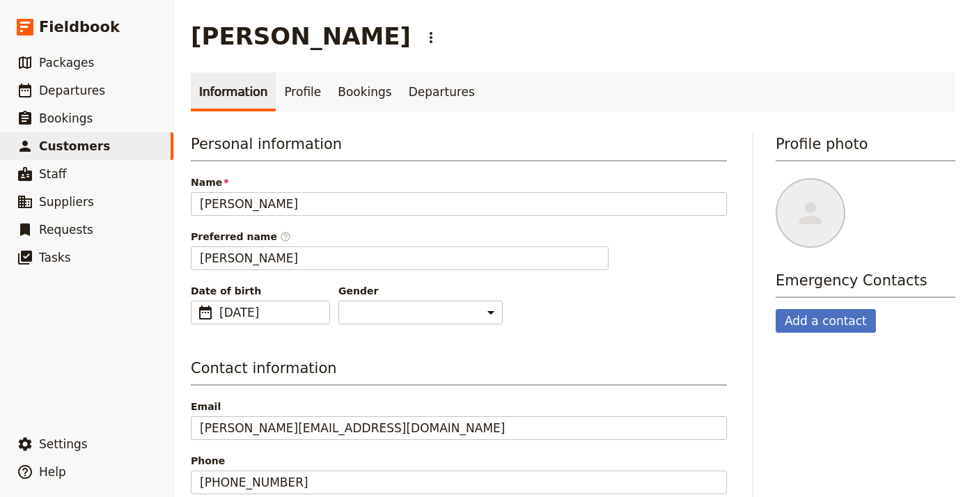
scroll to position [0, 0]
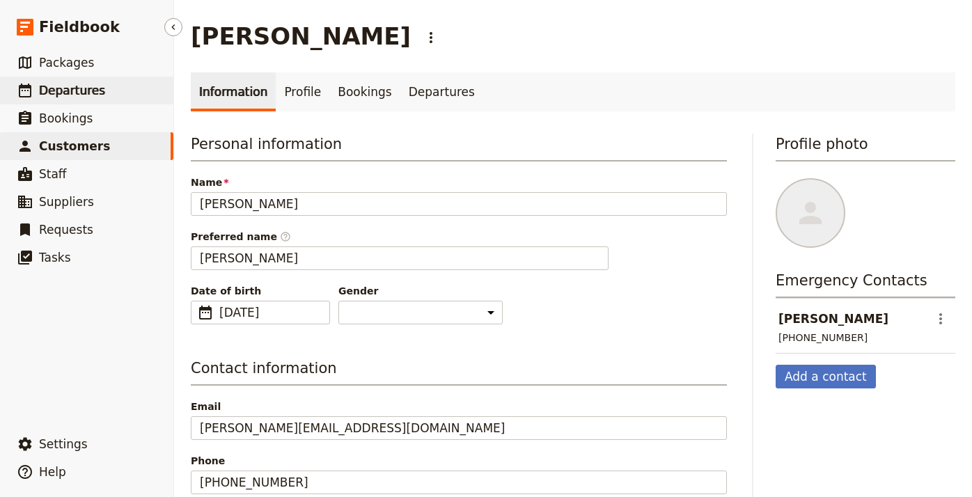
click at [88, 87] on span "Departures" at bounding box center [72, 91] width 66 height 14
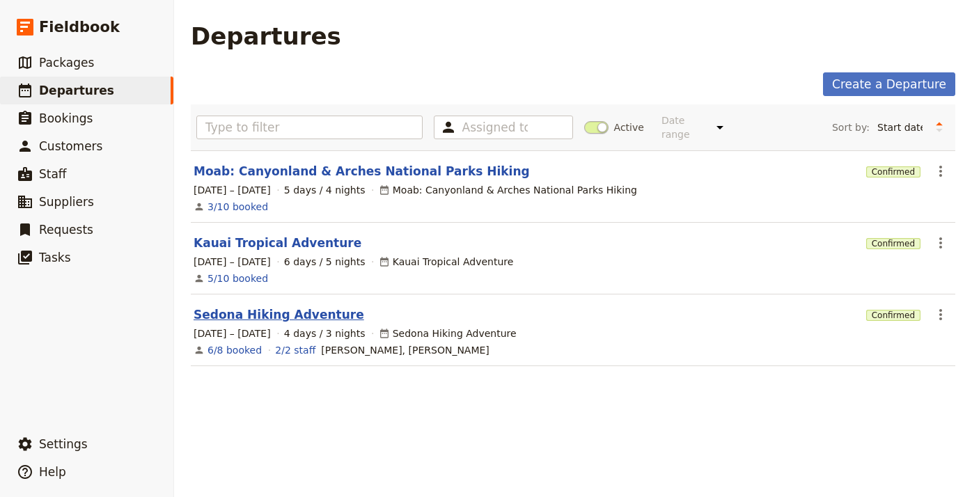
click at [314, 306] on link "Sedona Hiking Adventure" at bounding box center [279, 314] width 171 height 17
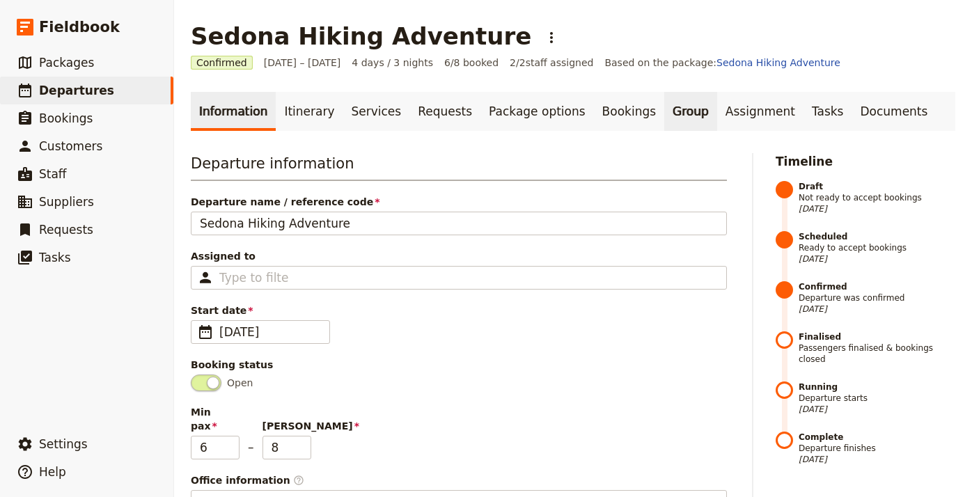
click at [664, 113] on link "Group" at bounding box center [690, 111] width 53 height 39
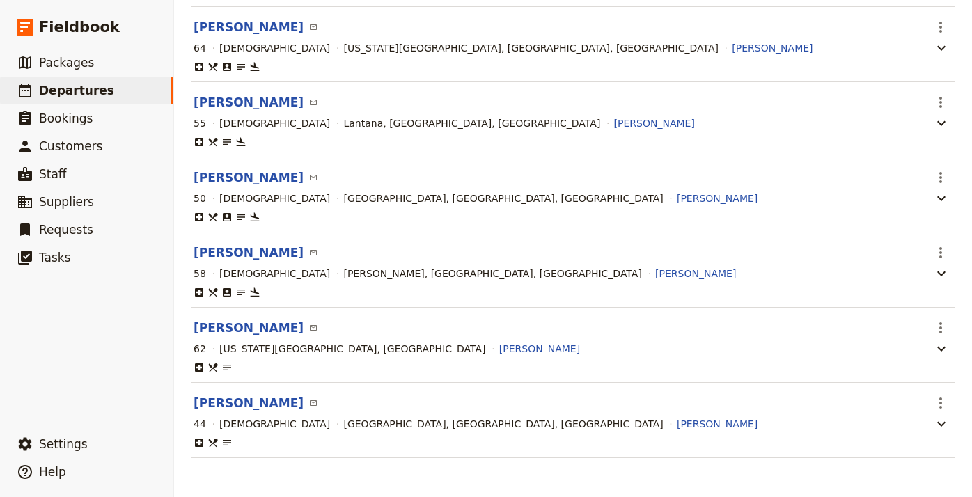
scroll to position [331, 0]
click at [253, 407] on button "[PERSON_NAME]" at bounding box center [249, 403] width 110 height 17
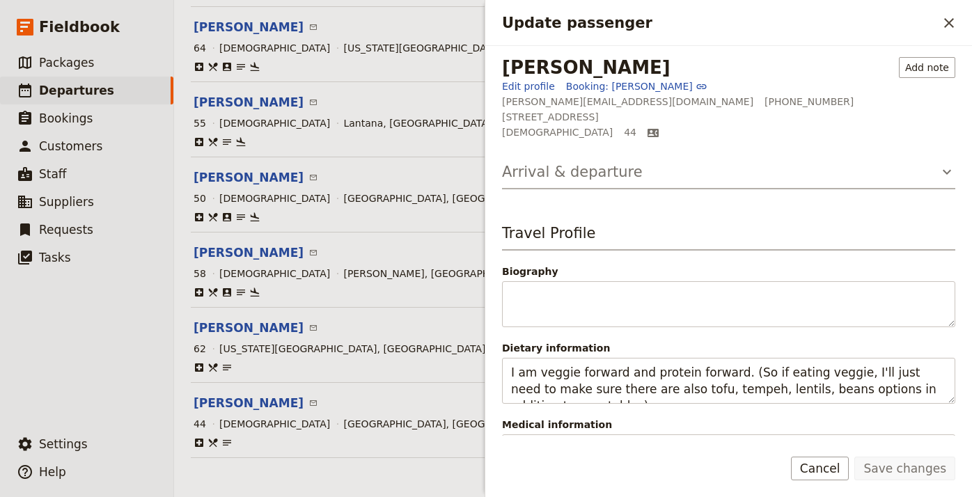
click at [945, 165] on icon "Update passenger" at bounding box center [946, 172] width 17 height 17
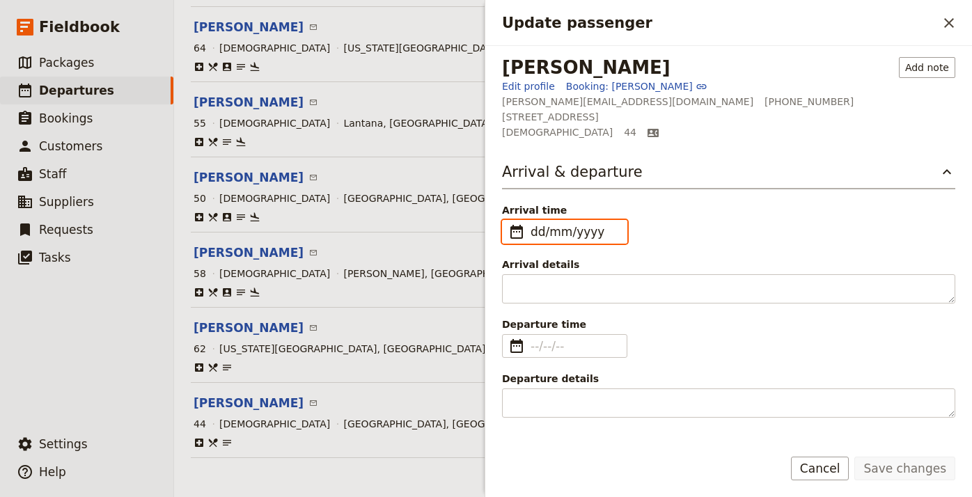
click at [533, 231] on input "dd/mm/yyyy" at bounding box center [575, 231] width 88 height 17
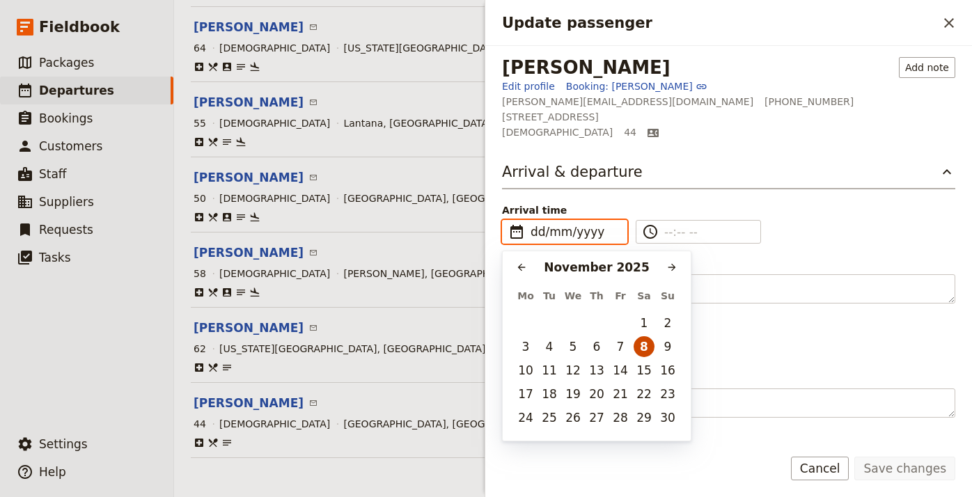
click at [647, 348] on button "8" at bounding box center [644, 346] width 21 height 21
type input "[DATE]"
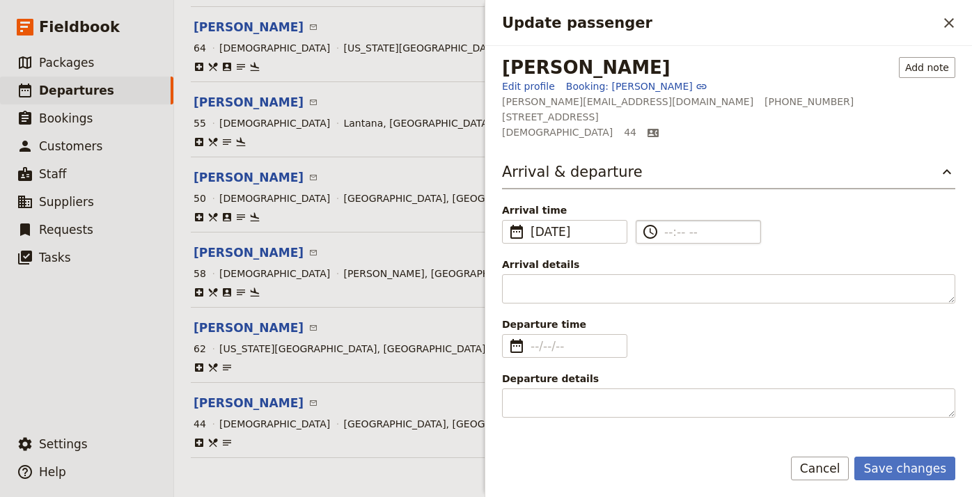
click at [666, 233] on input "​" at bounding box center [708, 231] width 88 height 17
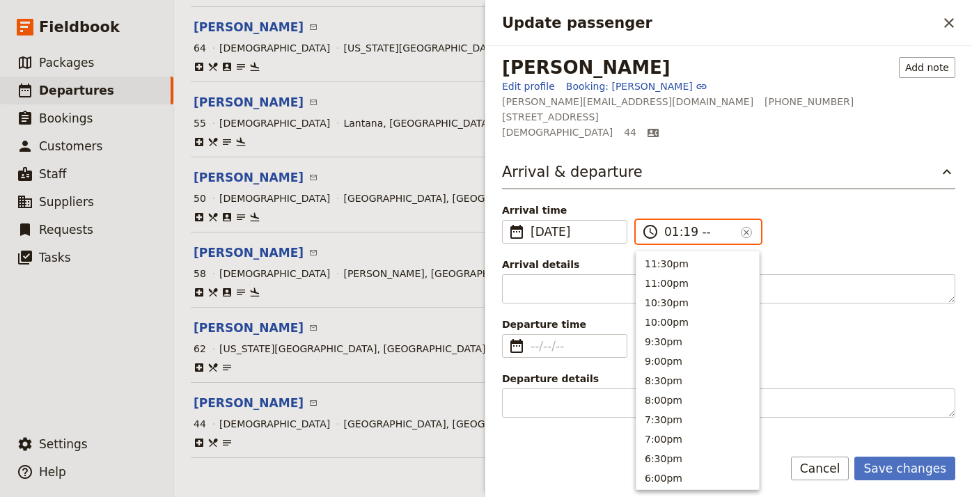
type input "01:19 pm"
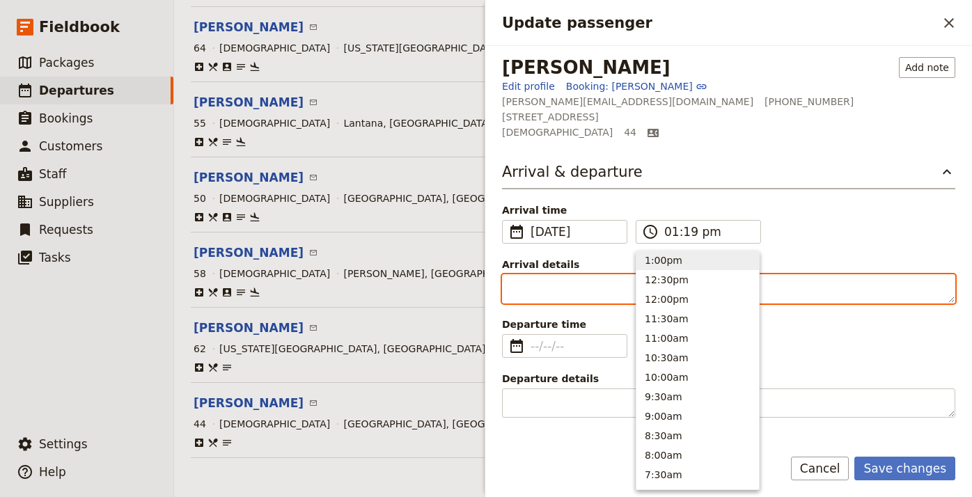
click at [590, 283] on textarea "Arrival details" at bounding box center [728, 288] width 453 height 29
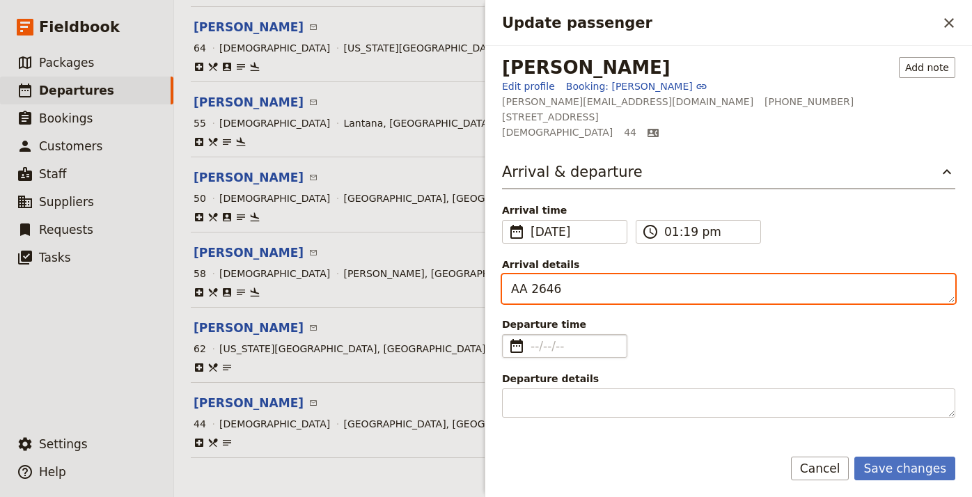
type textarea "AA 2646"
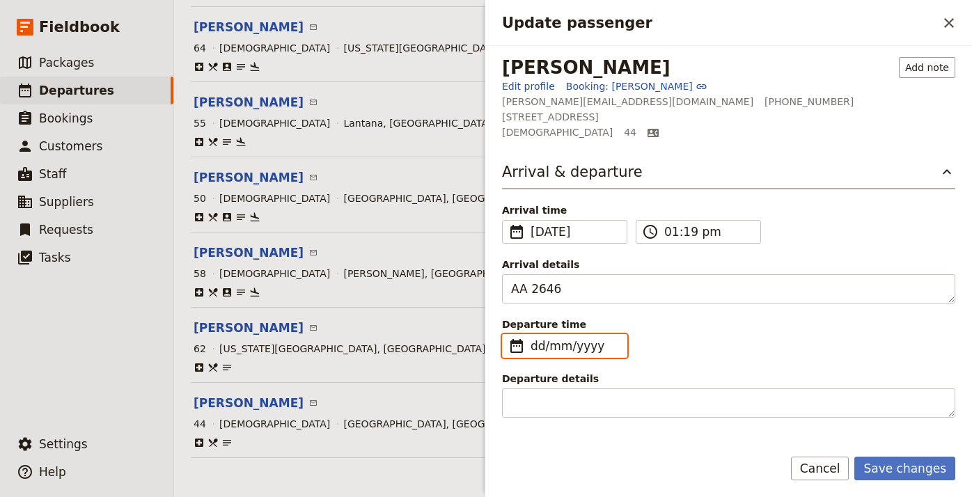
click at [538, 349] on input "dd/mm/yyyy" at bounding box center [575, 346] width 88 height 17
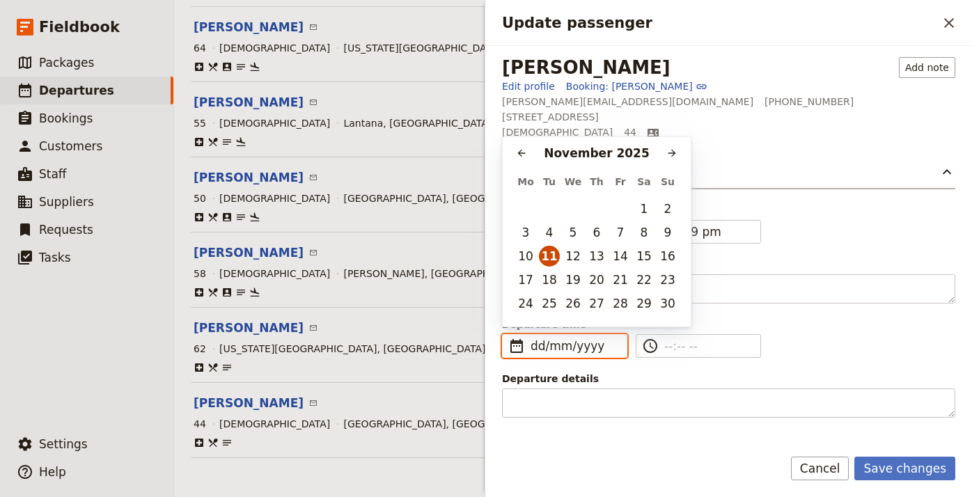
click at [551, 251] on button "11" at bounding box center [549, 256] width 21 height 21
type input "[DATE]"
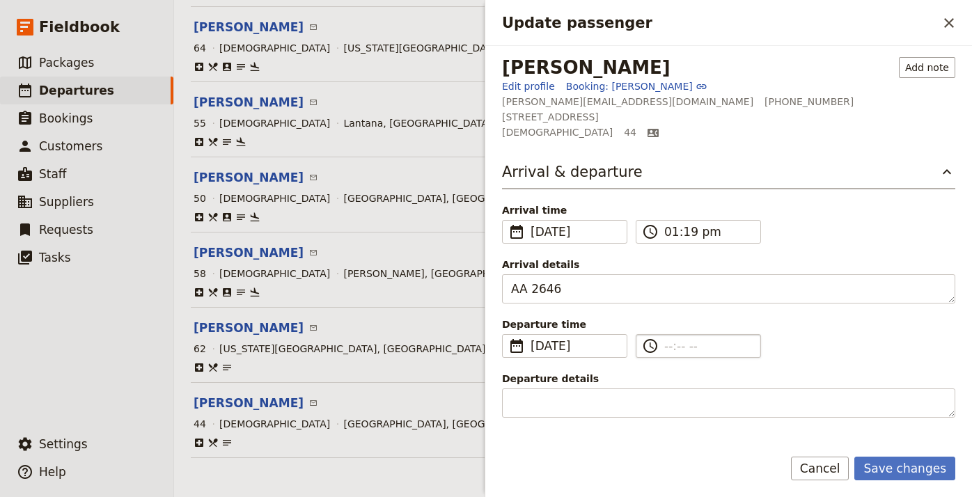
click at [665, 343] on input "​" at bounding box center [708, 346] width 88 height 17
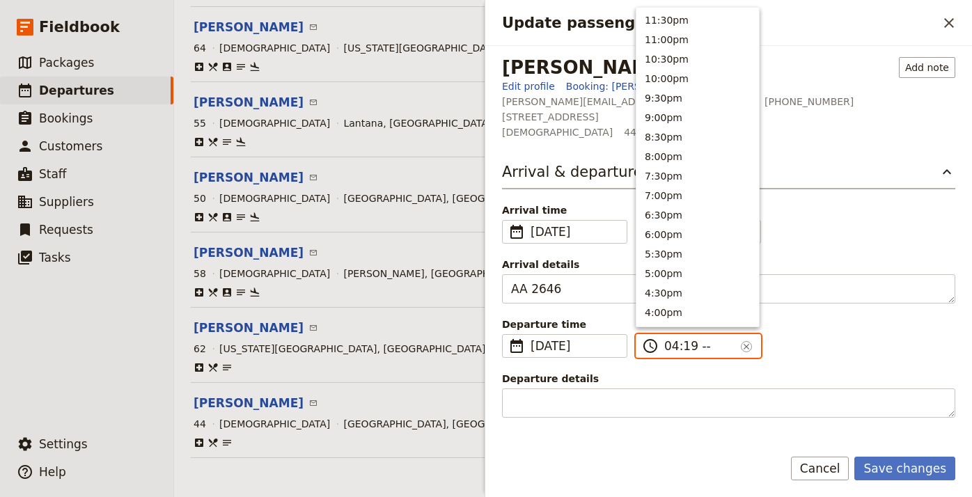
type input "04:19 pm"
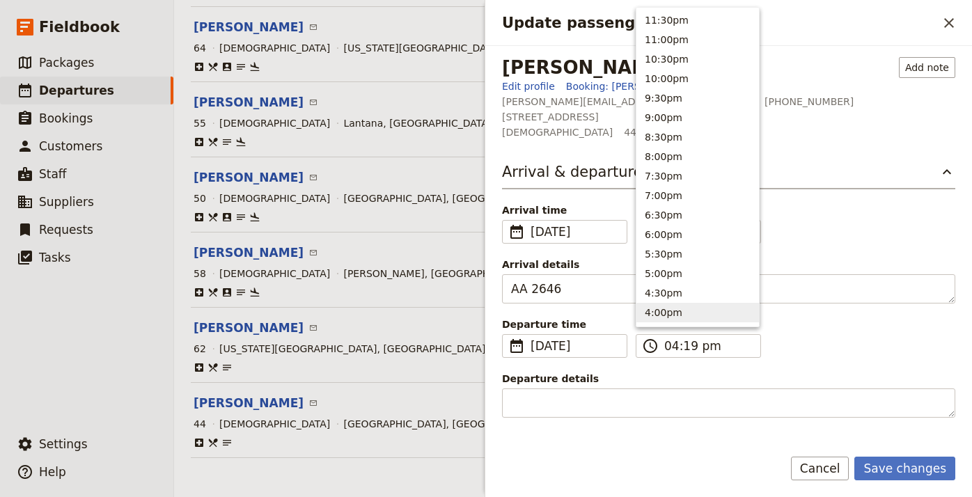
click at [674, 375] on span "Departure details" at bounding box center [728, 379] width 453 height 14
click at [674, 388] on textarea "Departure details" at bounding box center [728, 402] width 453 height 29
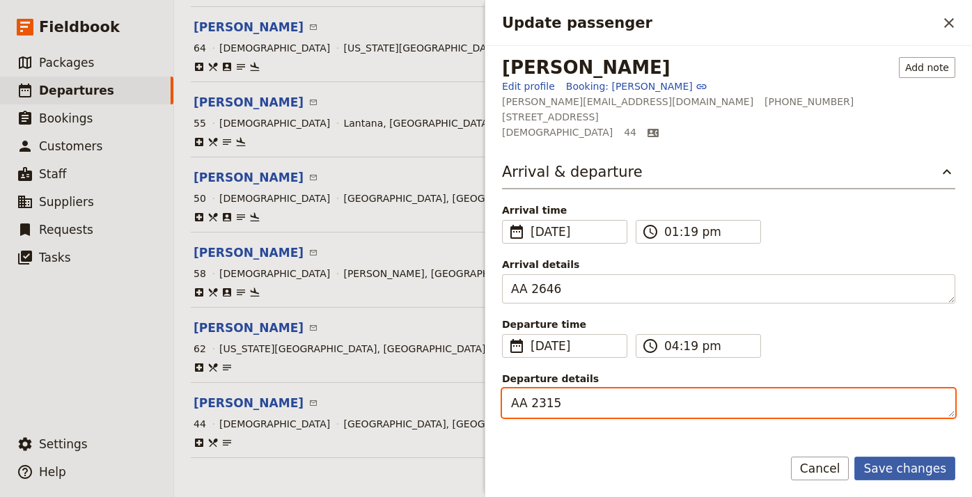
type textarea "AA 2315"
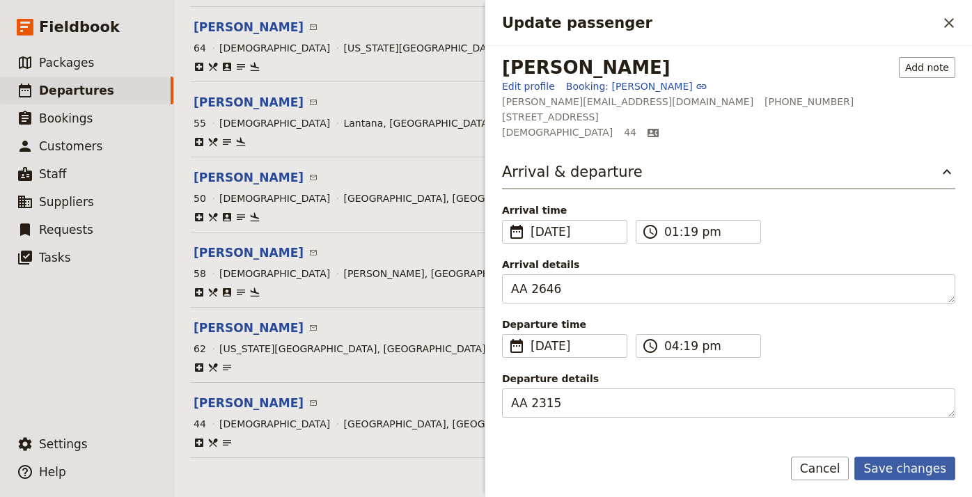
click at [930, 477] on button "Save changes" at bounding box center [904, 469] width 101 height 24
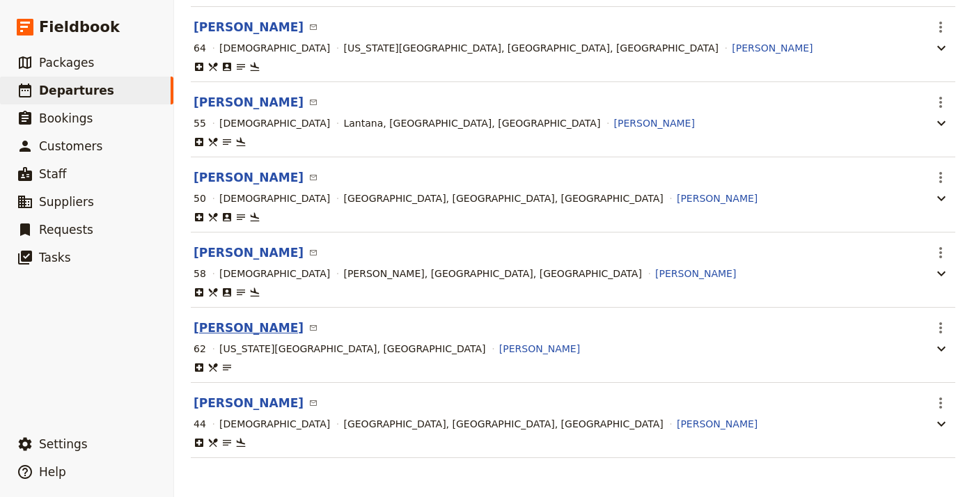
click at [261, 324] on button "[PERSON_NAME]" at bounding box center [249, 328] width 110 height 17
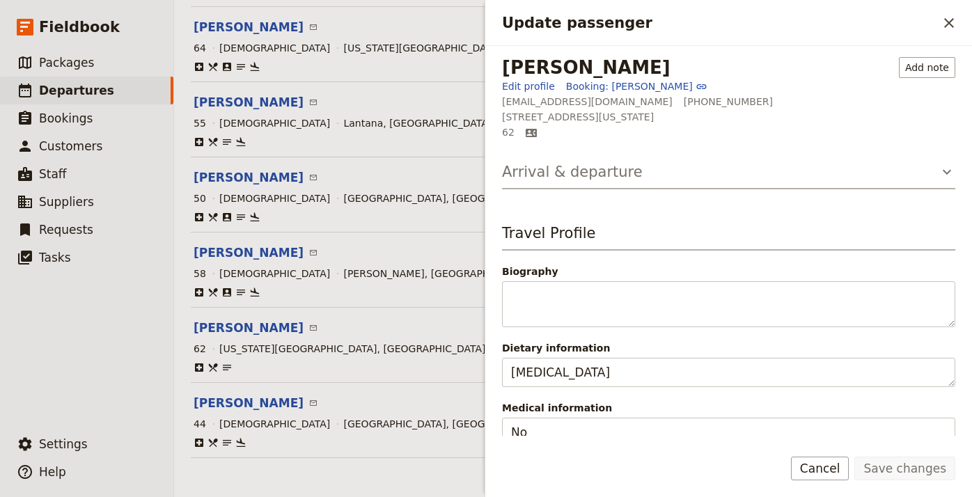
click at [943, 168] on icon "Update passenger" at bounding box center [946, 172] width 17 height 17
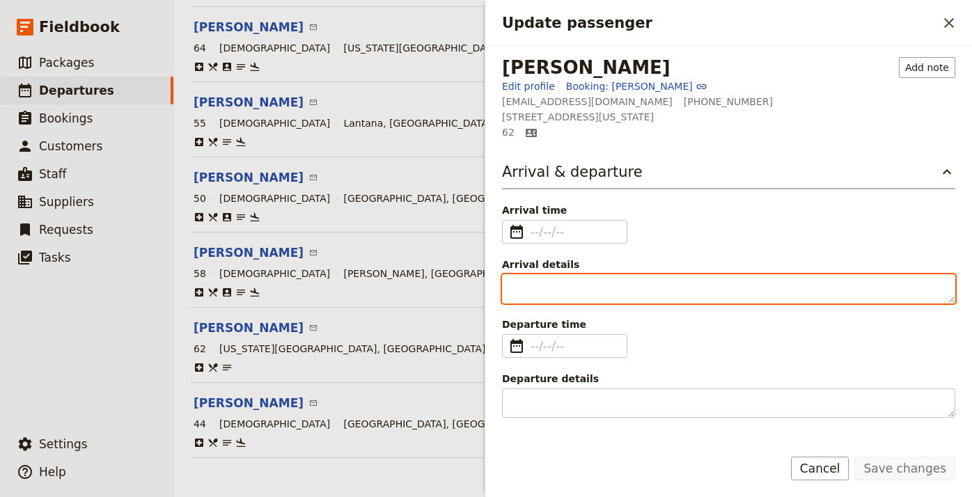
click at [586, 295] on textarea "Arrival details" at bounding box center [728, 288] width 453 height 29
click at [551, 291] on textarea "AA 4957" at bounding box center [728, 288] width 453 height 29
type textarea "AA 4947"
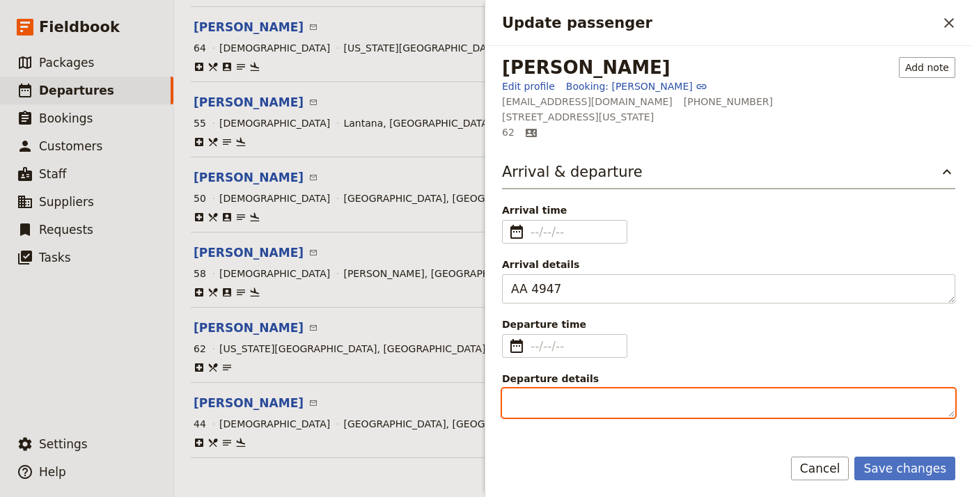
click at [547, 410] on textarea "Departure details" at bounding box center [728, 402] width 453 height 29
type textarea "AA 6484"
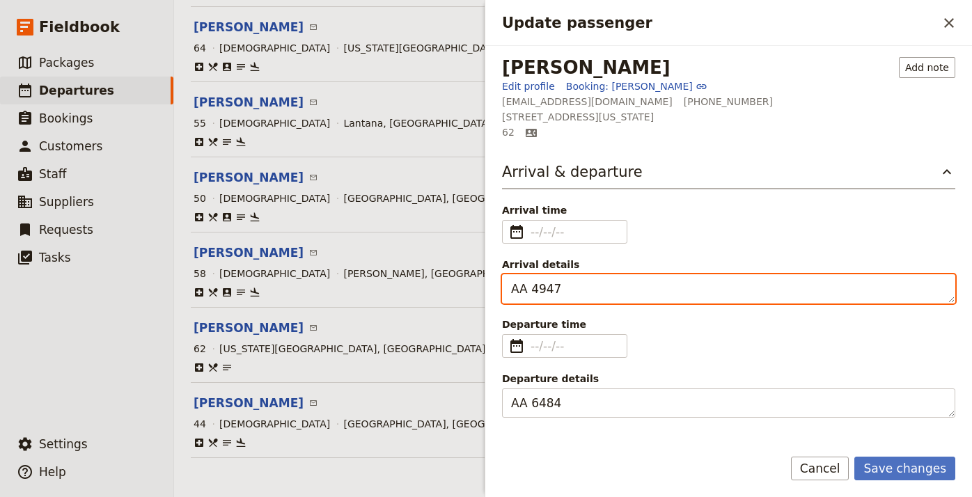
click at [524, 295] on textarea "AA 4947" at bounding box center [728, 288] width 453 height 29
type textarea "AS 4947"
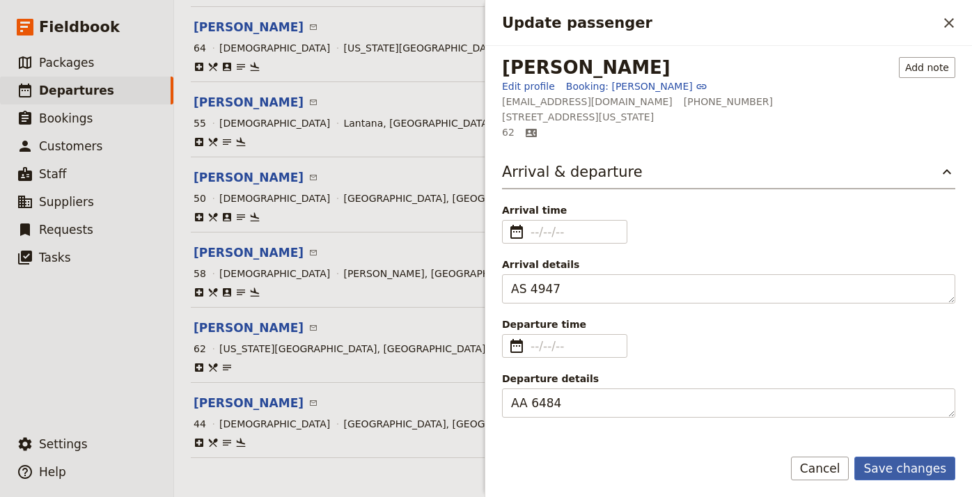
click at [904, 471] on button "Save changes" at bounding box center [904, 469] width 101 height 24
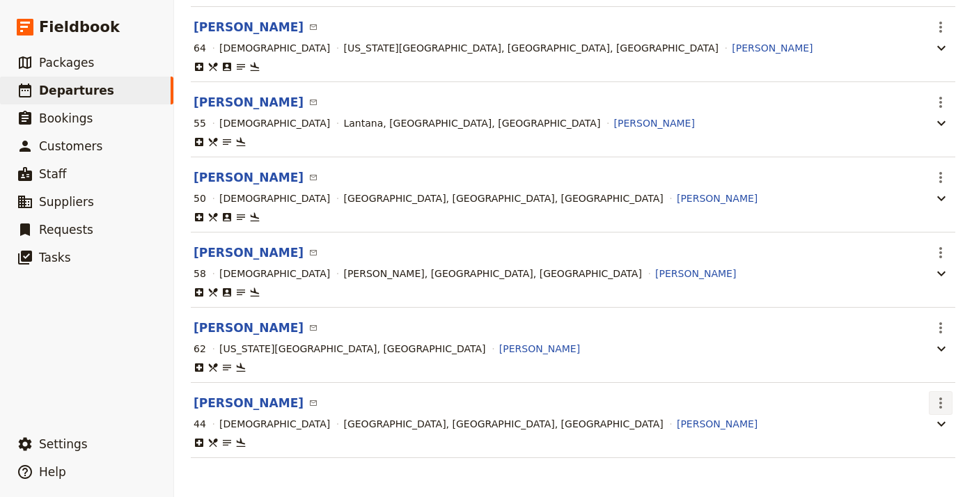
click at [942, 400] on icon "Actions" at bounding box center [940, 403] width 17 height 17
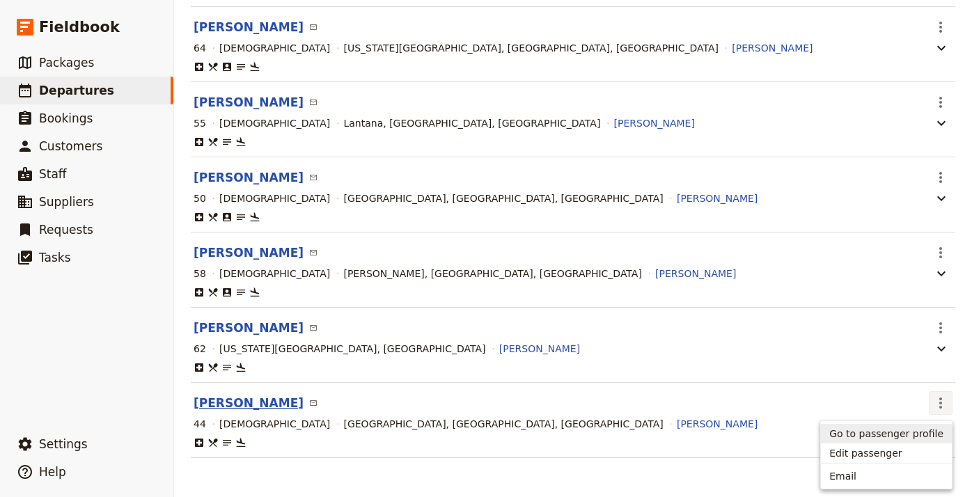
click at [236, 400] on button "[PERSON_NAME]" at bounding box center [249, 403] width 110 height 17
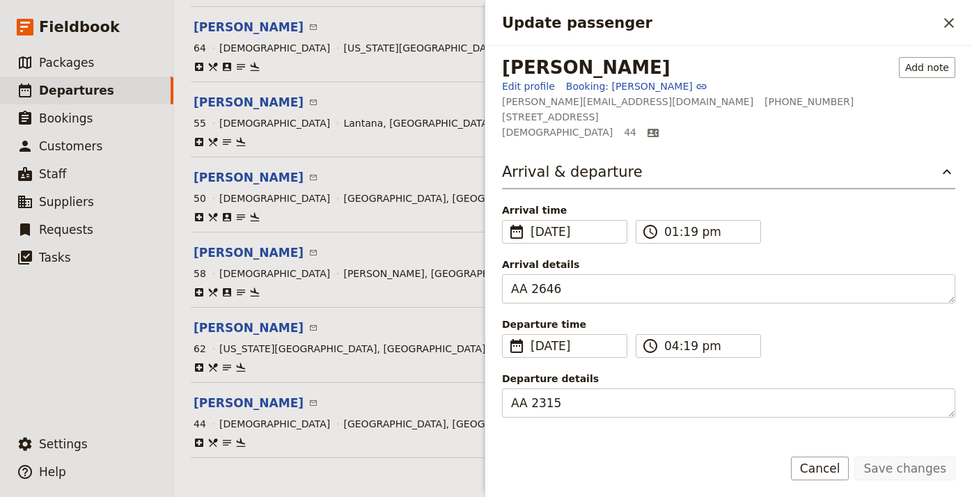
click at [327, 329] on header "[PERSON_NAME] ​" at bounding box center [559, 328] width 730 height 17
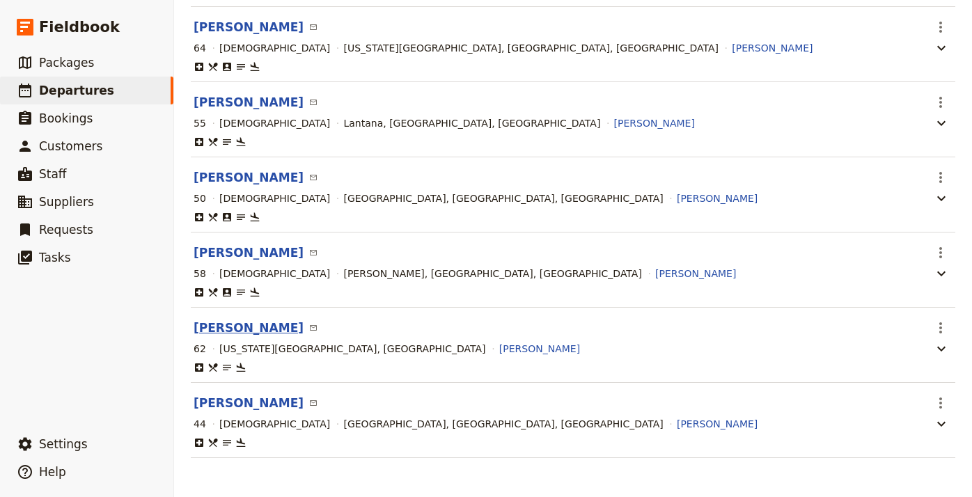
click at [270, 327] on button "[PERSON_NAME]" at bounding box center [249, 328] width 110 height 17
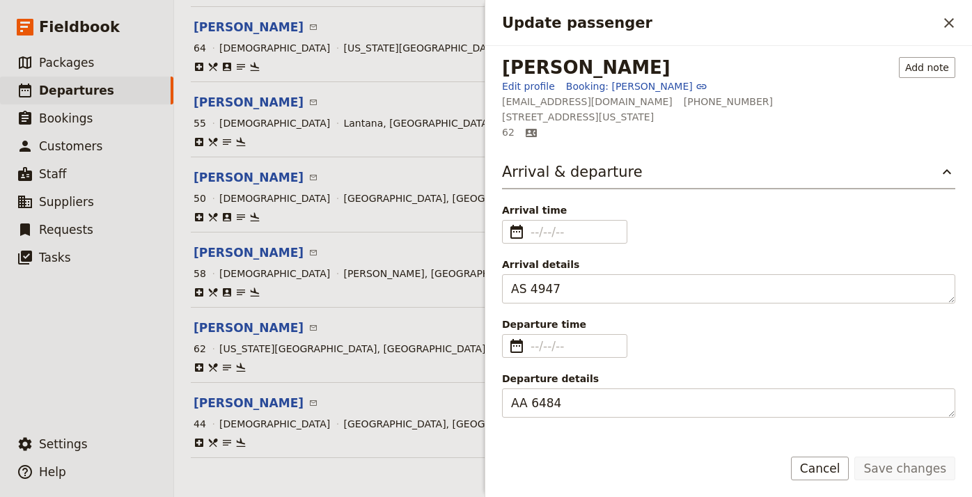
scroll to position [0, 0]
click at [949, 25] on icon "Close drawer" at bounding box center [949, 23] width 17 height 17
